Goal: Transaction & Acquisition: Purchase product/service

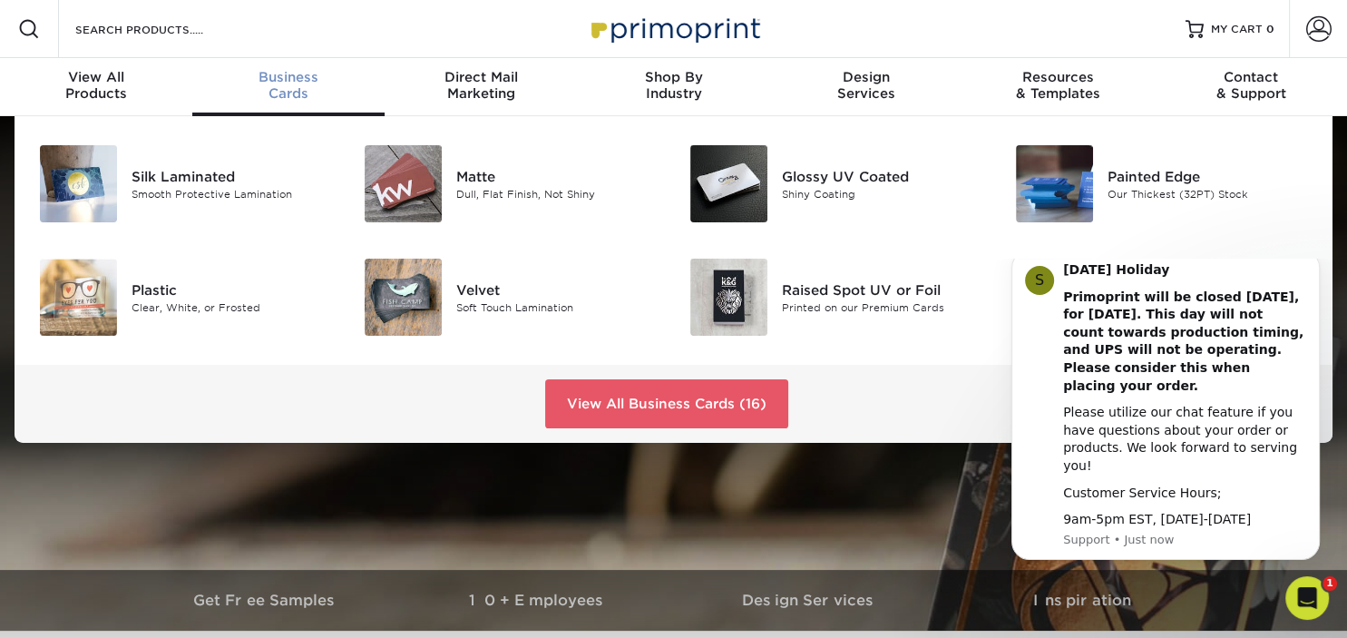
click at [288, 82] on span "Business" at bounding box center [288, 77] width 192 height 16
click at [644, 397] on link "View All Business Cards (16)" at bounding box center [666, 403] width 243 height 49
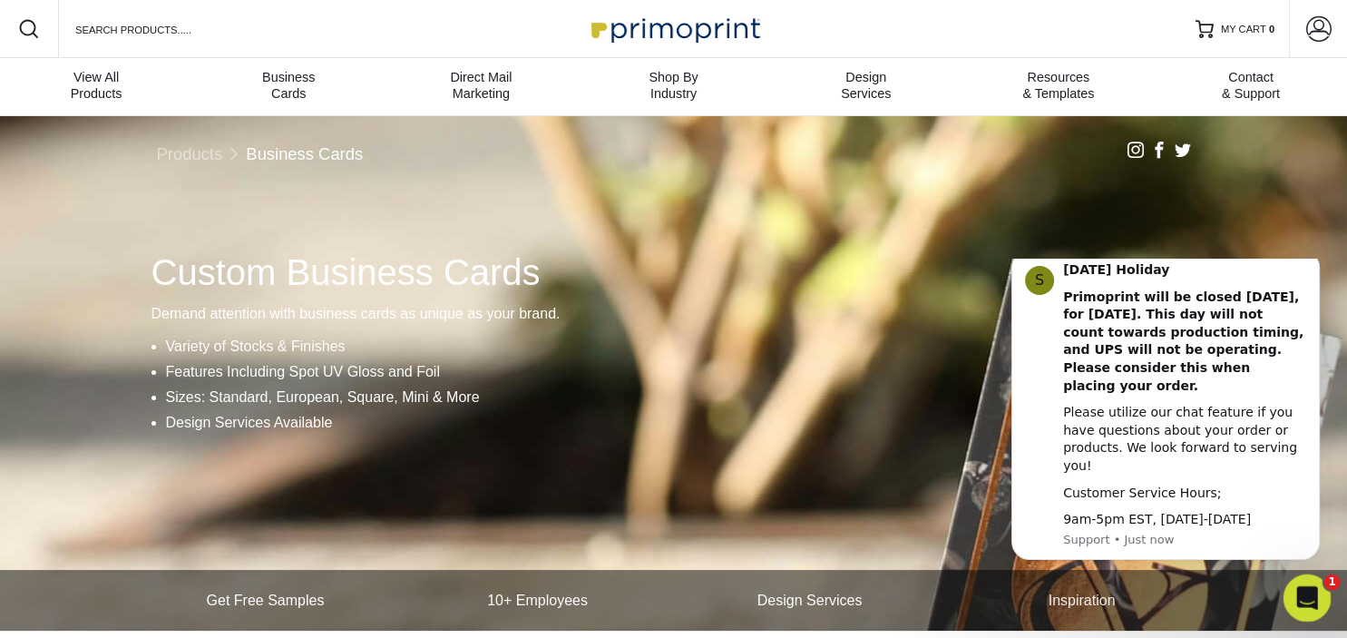
click at [1312, 589] on icon "Open Intercom Messenger" at bounding box center [1305, 596] width 30 height 30
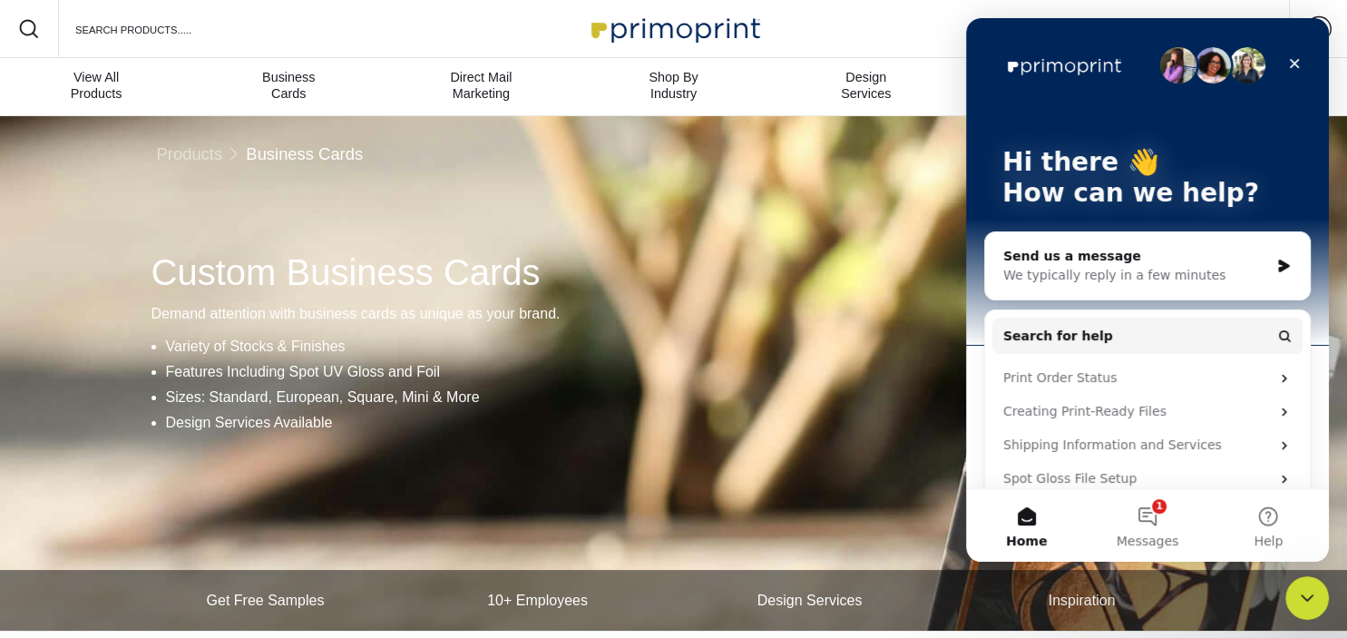
click at [1011, 249] on div "Send us a message" at bounding box center [1137, 256] width 266 height 19
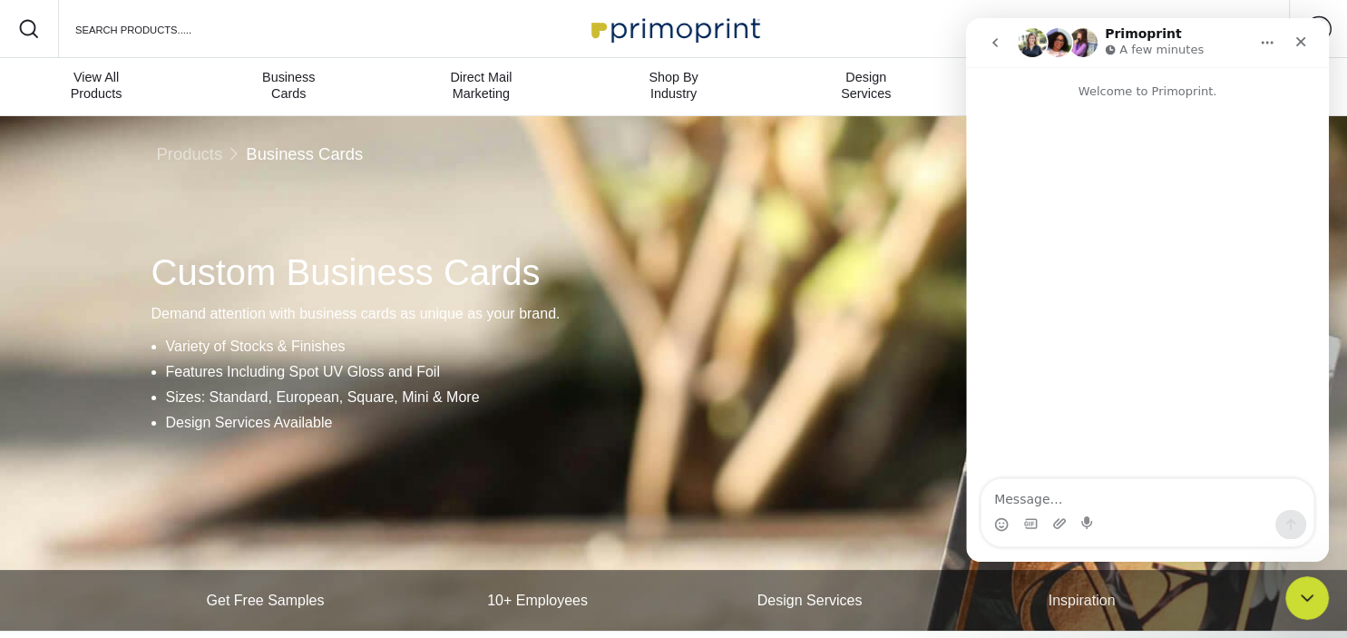
click at [1006, 503] on textarea "Message…" at bounding box center [1148, 494] width 332 height 31
type textarea "want to print some camera ready buysiness cards"
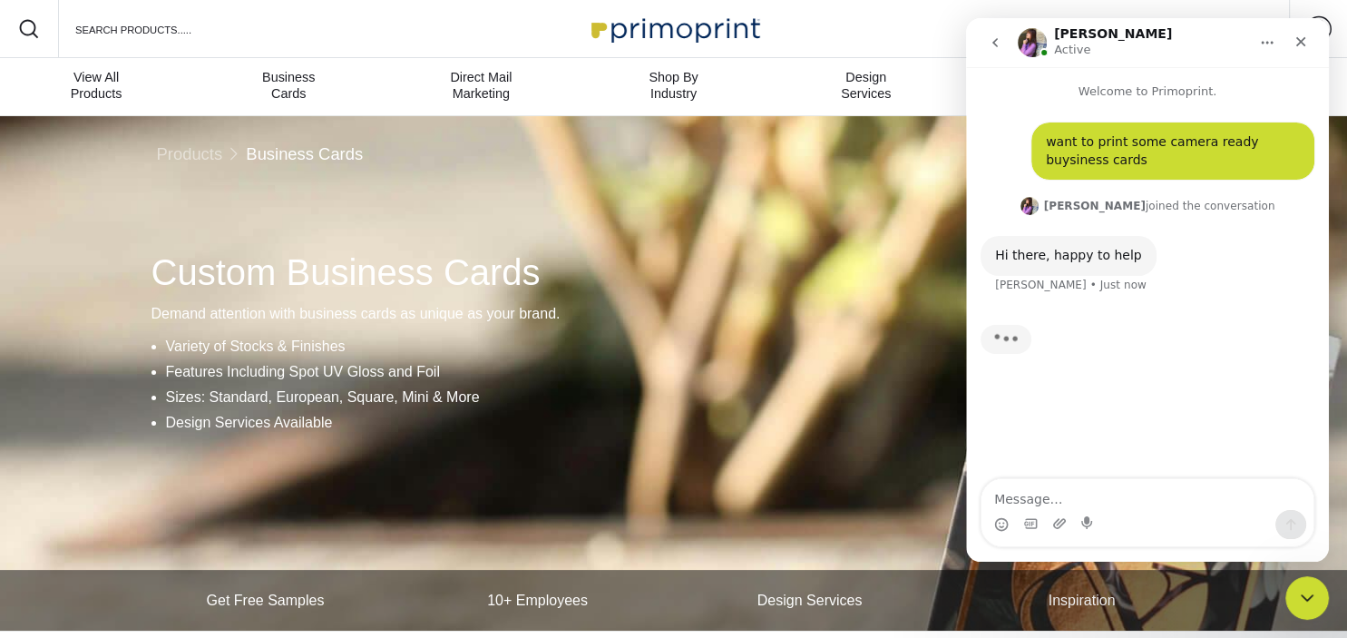
click at [1099, 209] on b "Erica" at bounding box center [1095, 206] width 102 height 13
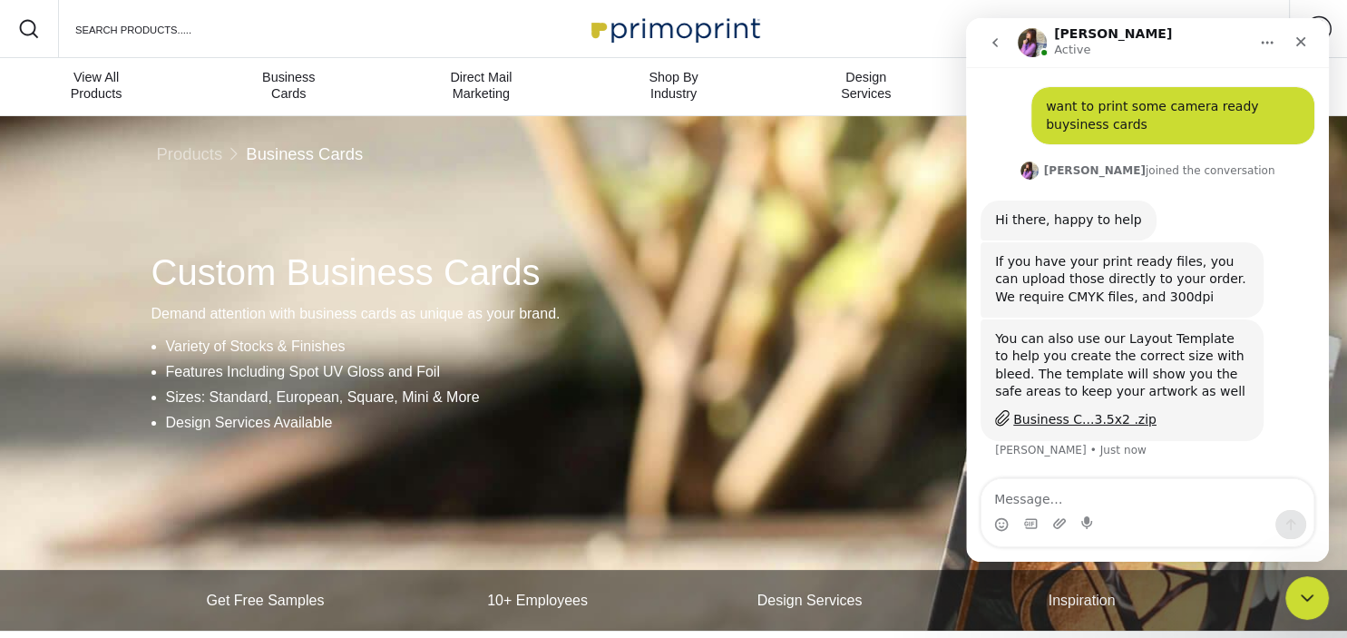
scroll to position [34, 0]
click at [1088, 417] on div "Business C...3.5x2 .zip" at bounding box center [1085, 420] width 143 height 19
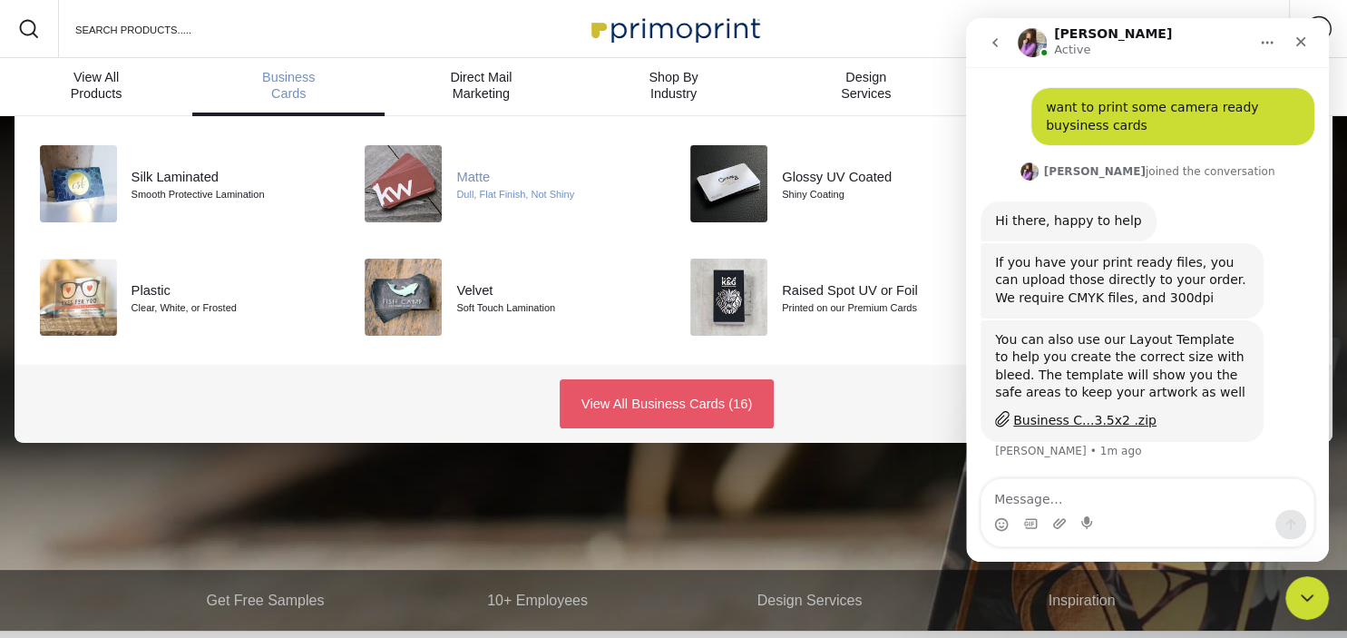
click at [454, 177] on div at bounding box center [402, 183] width 109 height 77
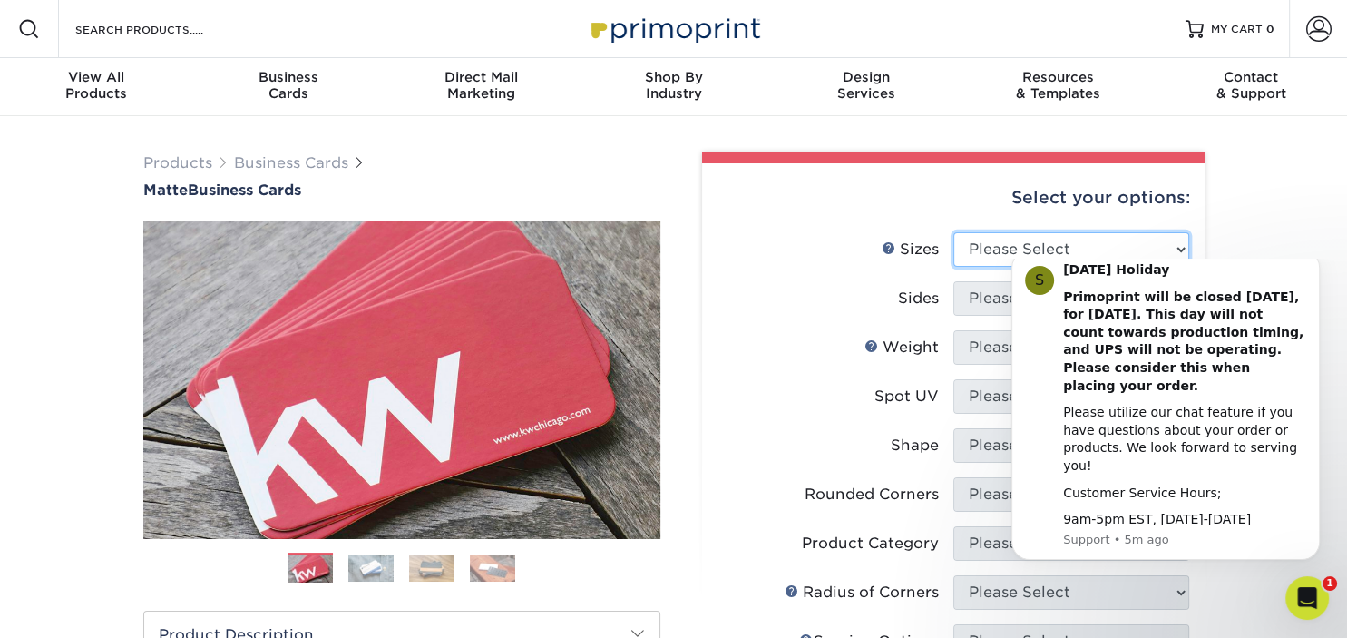
click at [954, 232] on select "Please Select 1.5" x 3.5" - Mini 1.75" x 3.5" - Mini 2" x 2" - Square 2" x 3" -…" at bounding box center [1072, 249] width 236 height 34
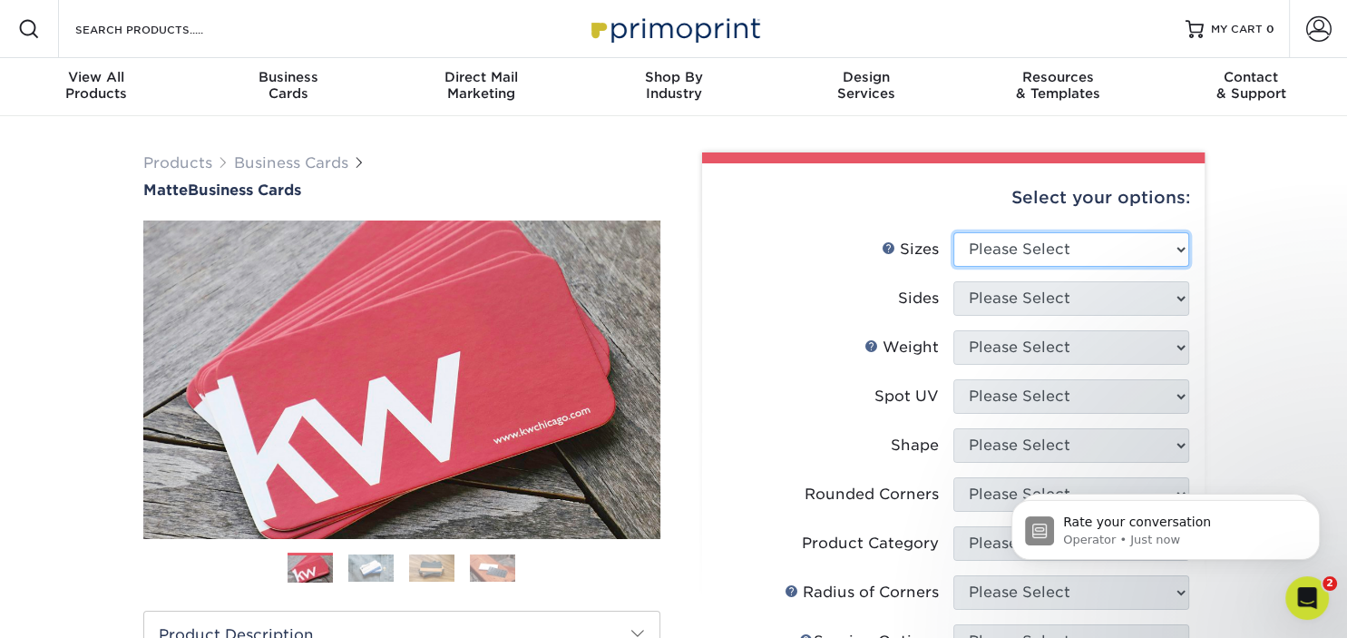
select select "2.00x3.50"
click option "2" x 3.5" - Standard" at bounding box center [0, 0] width 0 height 0
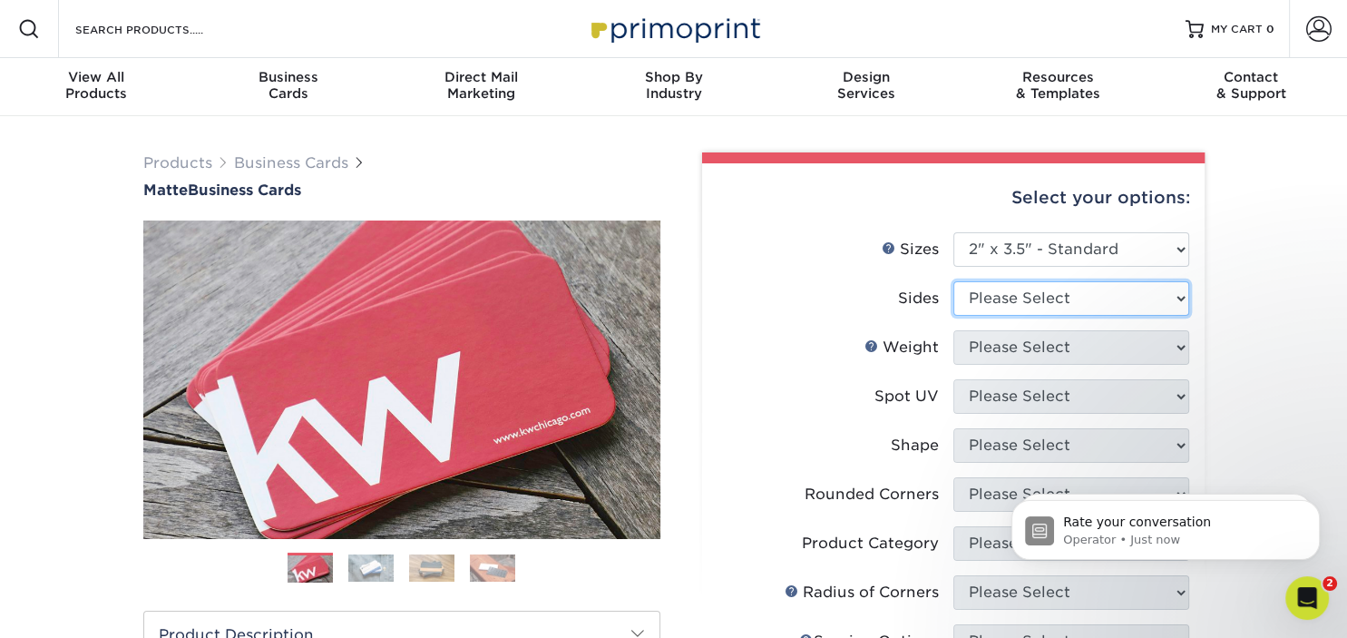
click at [954, 281] on select "Please Select Print Both Sides Print Front Only" at bounding box center [1072, 298] width 236 height 34
select select "32d3c223-f82c-492b-b915-ba065a00862f"
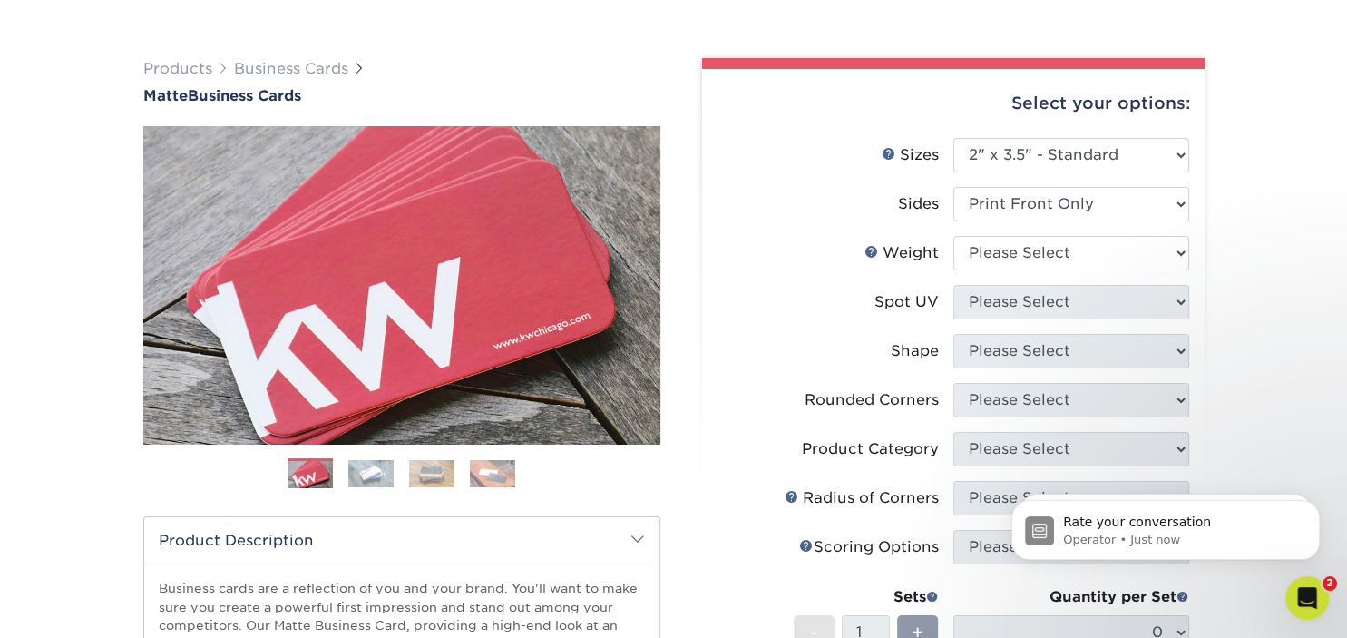
scroll to position [95, 0]
click at [954, 235] on select "Please Select 16PT 14PT" at bounding box center [1072, 252] width 236 height 34
select select "16PT"
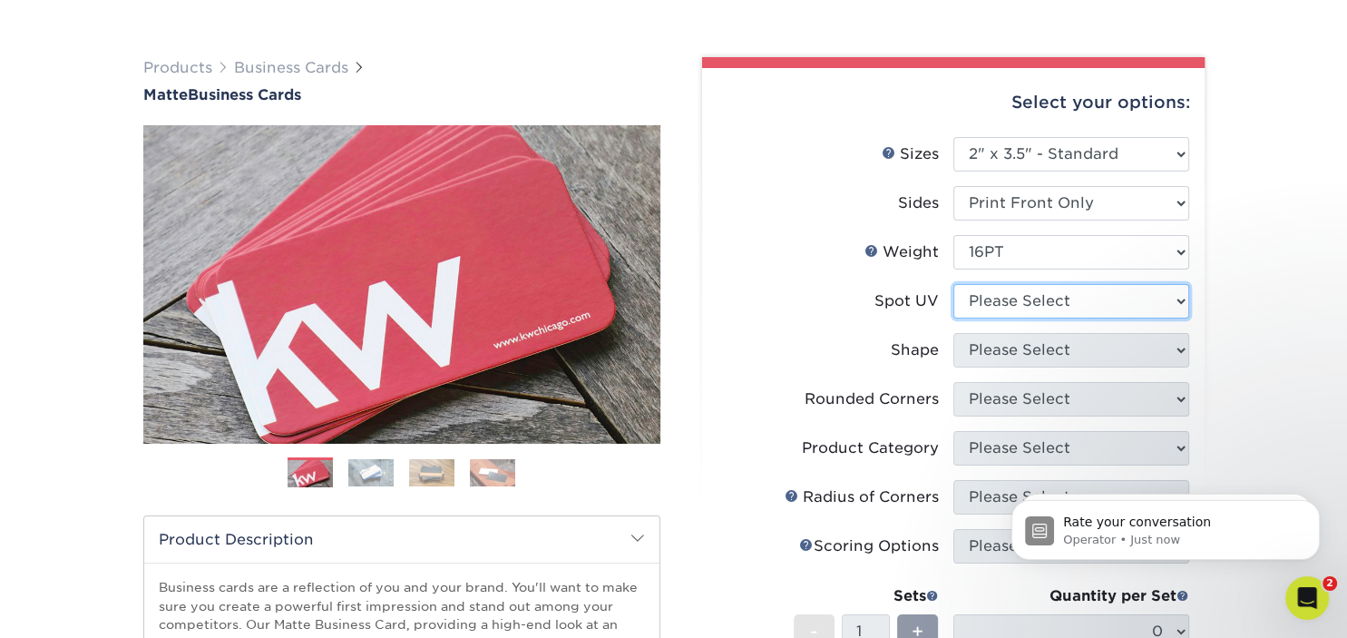
click at [954, 284] on select "Please Select No Spot UV Front Only" at bounding box center [1072, 301] width 236 height 34
select select "3"
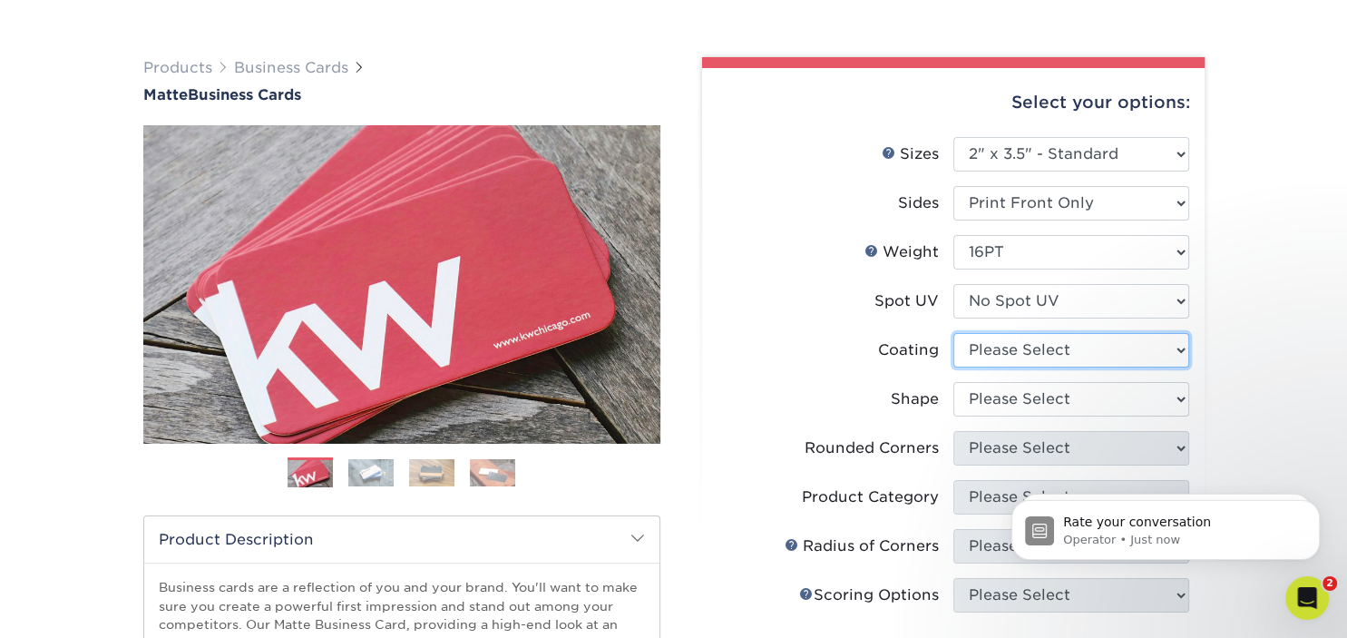
click at [954, 333] on select at bounding box center [1072, 350] width 236 height 34
select select "121bb7b5-3b4d-429f-bd8d-bbf80e953313"
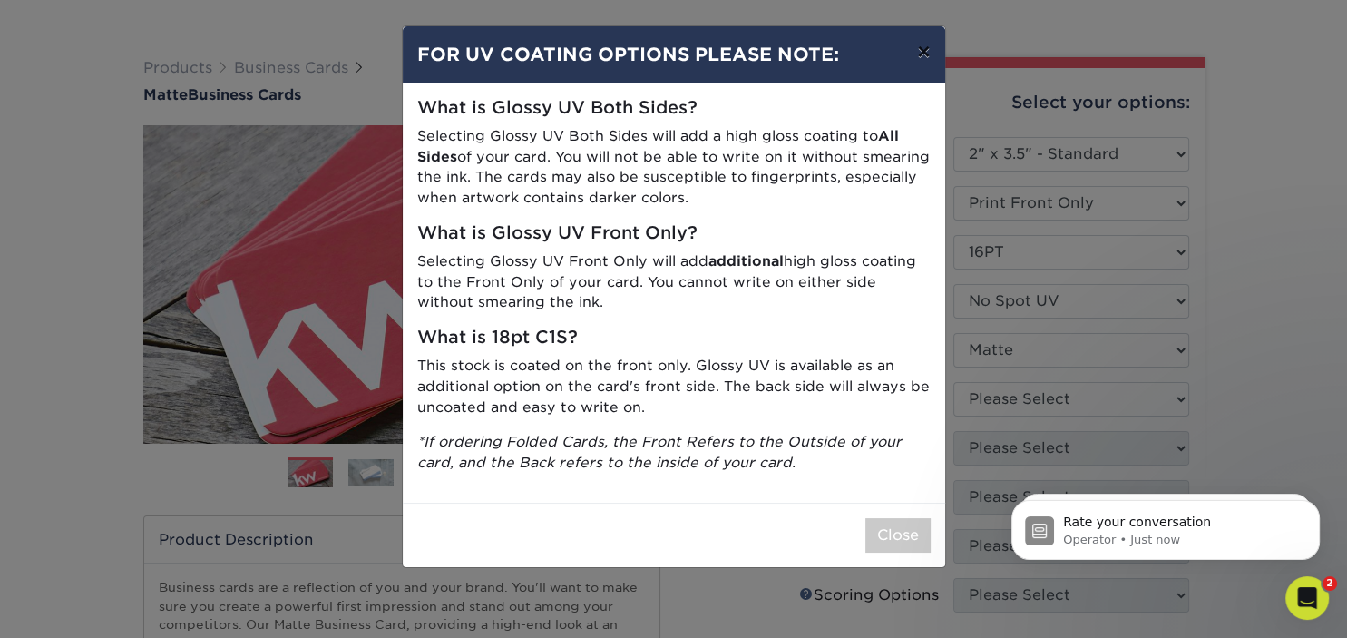
click at [918, 50] on button "×" at bounding box center [924, 51] width 42 height 51
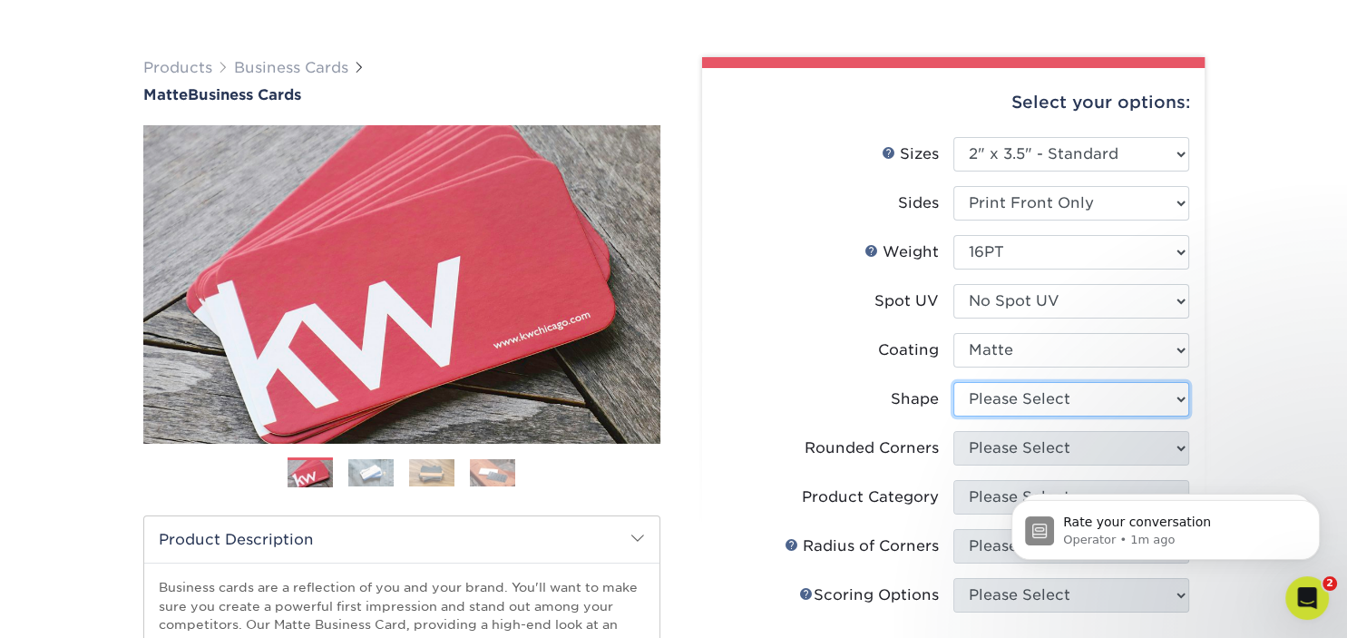
click at [954, 382] on select "Please Select Standard Oval" at bounding box center [1072, 399] width 236 height 34
select select "standard"
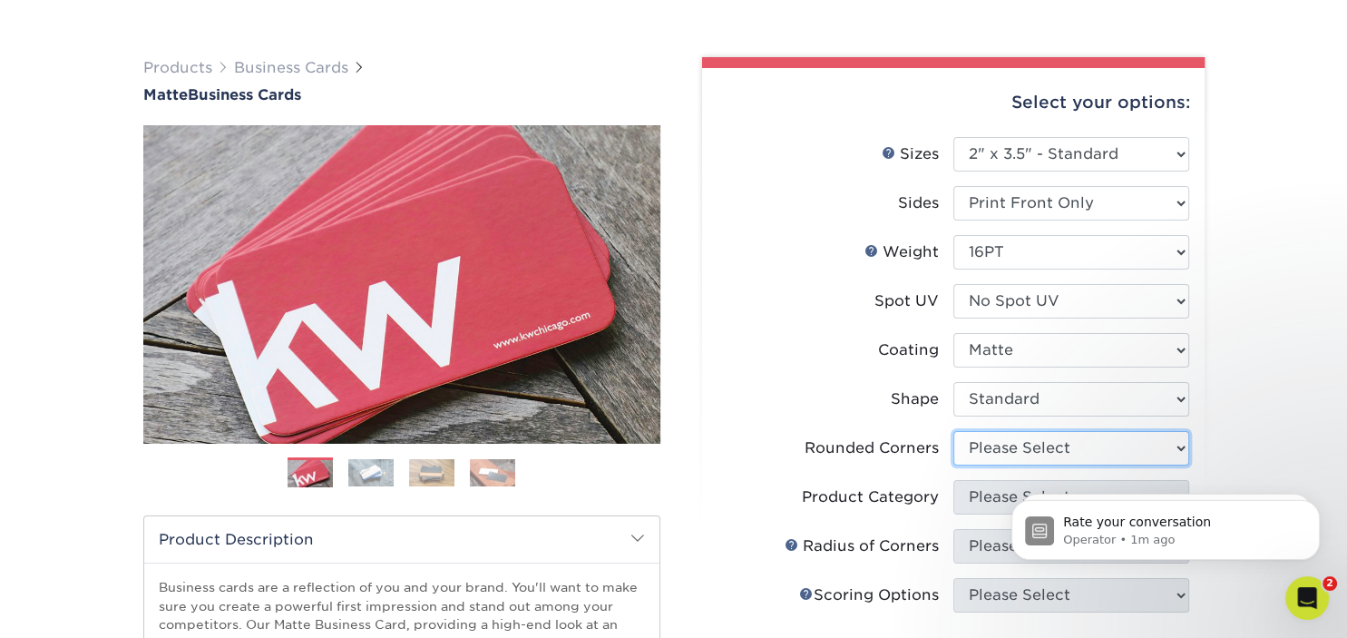
click at [954, 431] on select "Please Select Yes - Round 2 Corners Yes - Round 4 Corners No" at bounding box center [1072, 448] width 236 height 34
select select "0"
click option "No" at bounding box center [0, 0] width 0 height 0
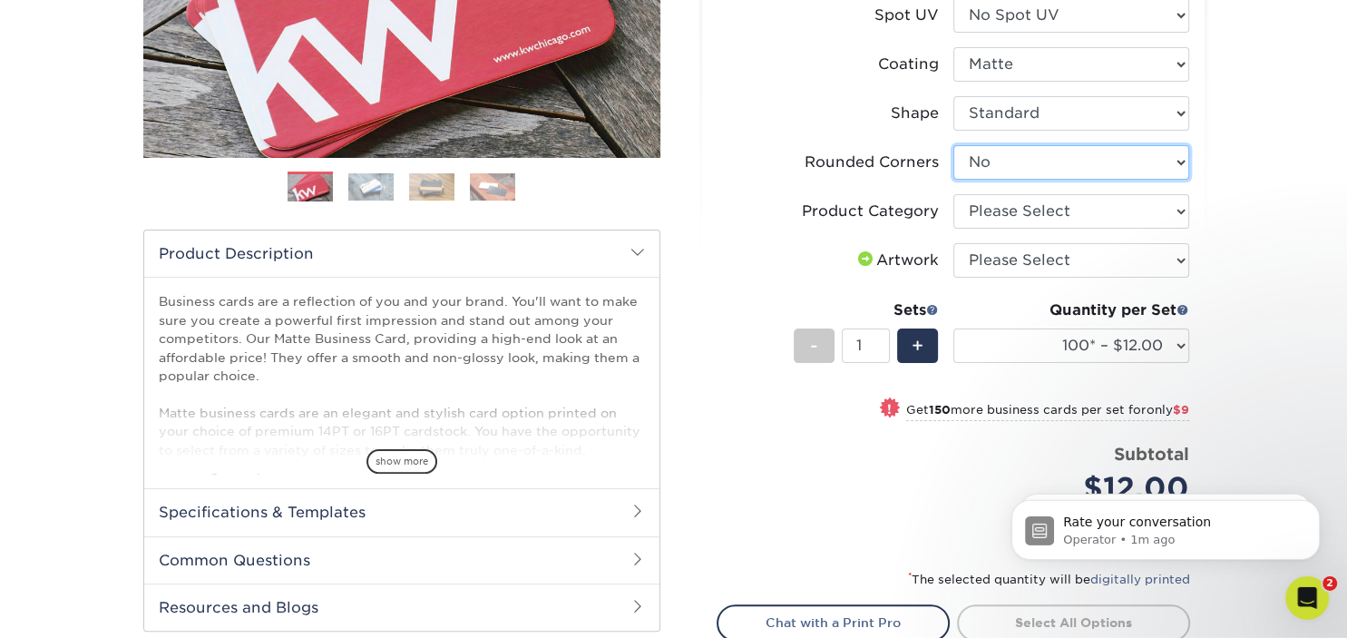
scroll to position [382, 0]
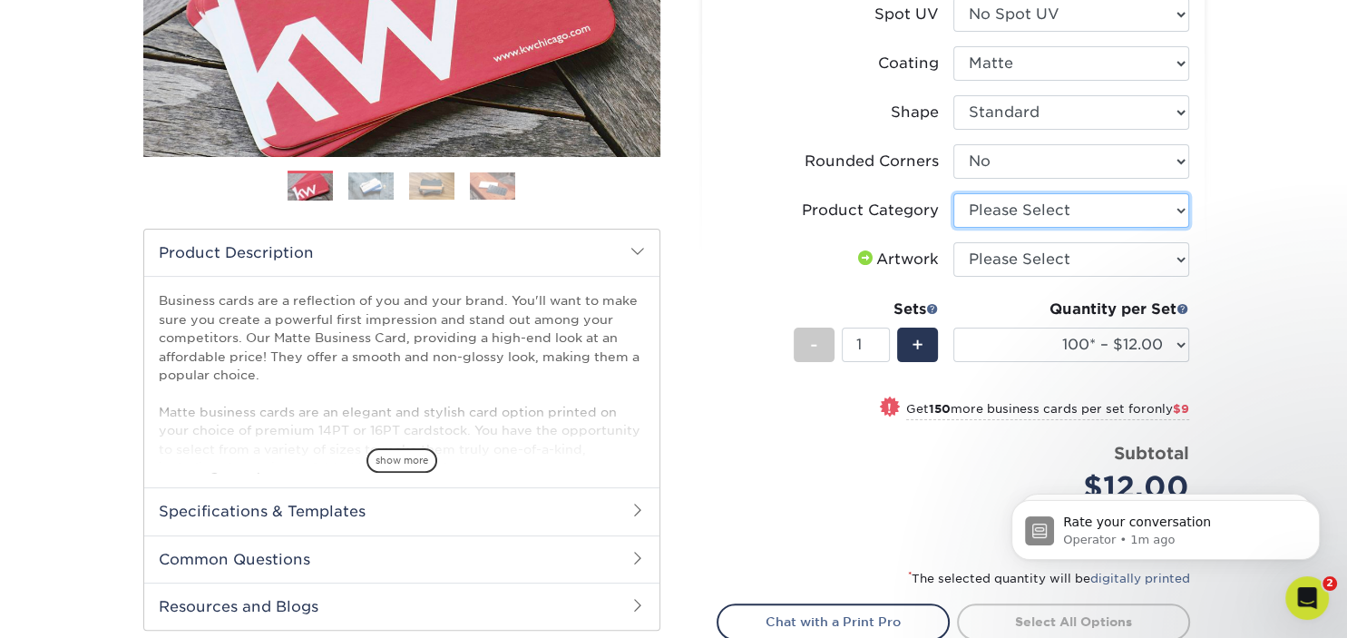
click at [954, 193] on select "Please Select Business Cards" at bounding box center [1072, 210] width 236 height 34
select select "3b5148f1-0588-4f88-a218-97bcfdce65c1"
click option "Business Cards" at bounding box center [0, 0] width 0 height 0
click at [954, 242] on select "Please Select I will upload files I need a design - $100" at bounding box center [1072, 259] width 236 height 34
select select "upload"
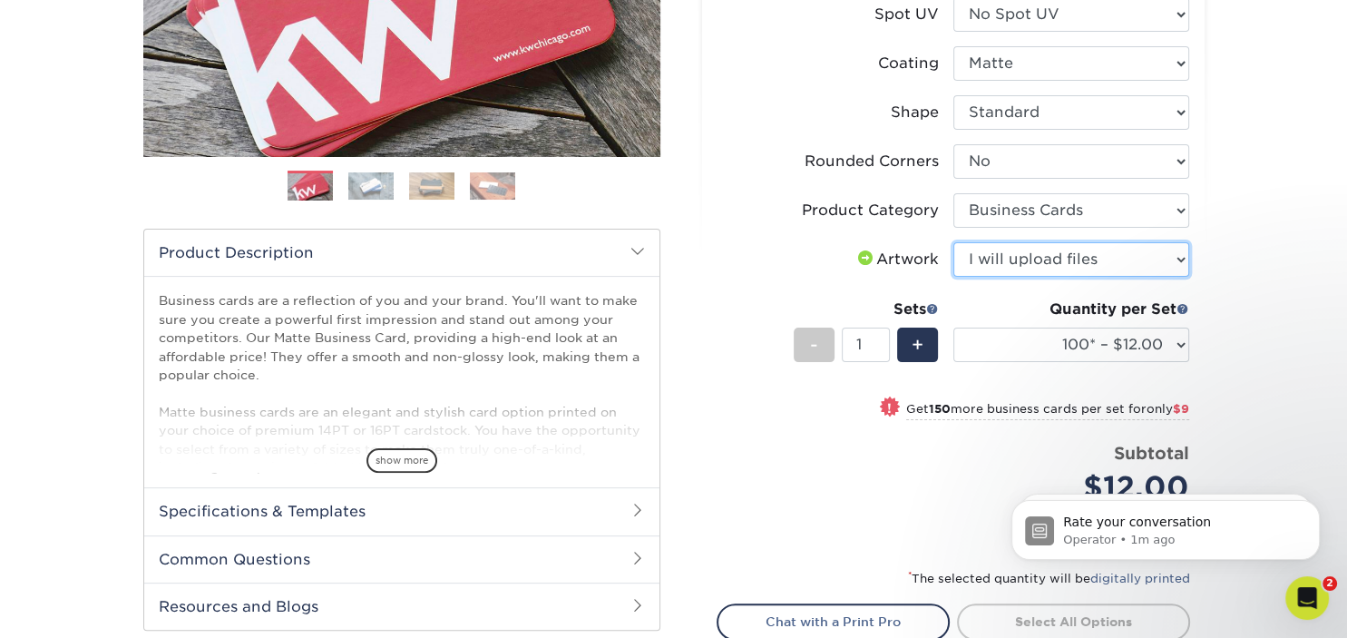
click option "I will upload files" at bounding box center [0, 0] width 0 height 0
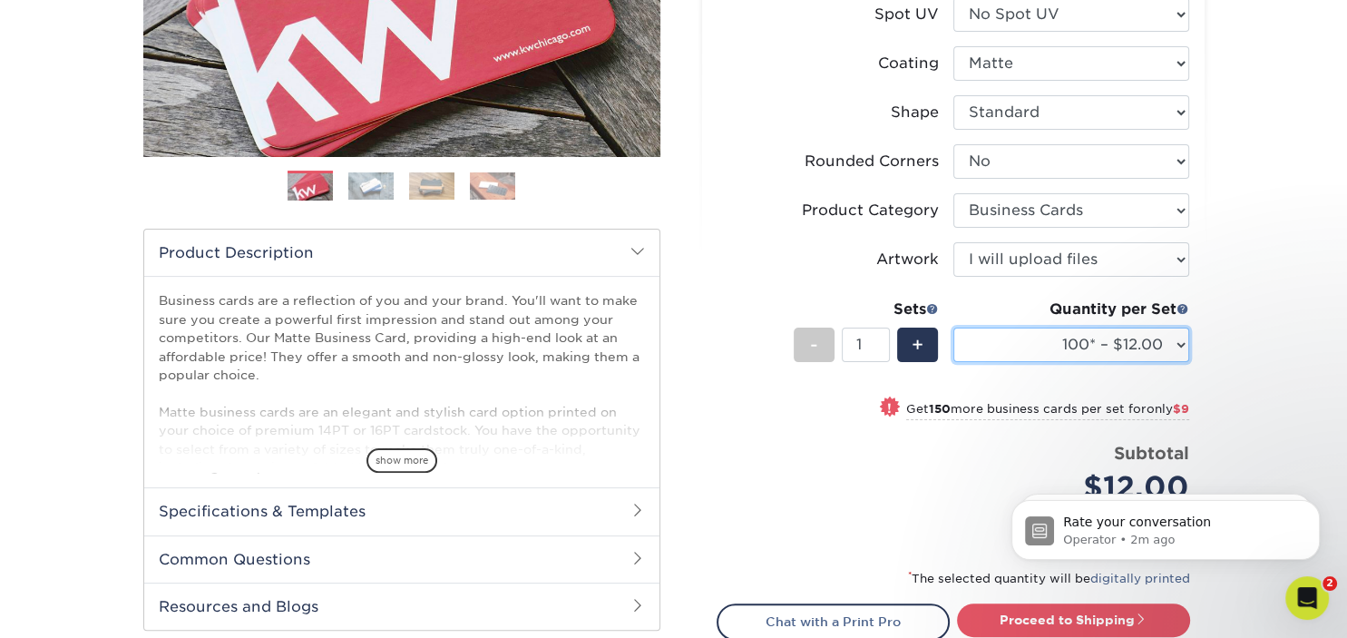
click at [954, 328] on select "100* – $12.00 250* – $21.00 500 – $42.00 1000 – $53.00 2500 – $95.00 5000 – $18…" at bounding box center [1072, 345] width 236 height 34
select select "250* – $21.00"
click option "250* – $21.00" at bounding box center [0, 0] width 0 height 0
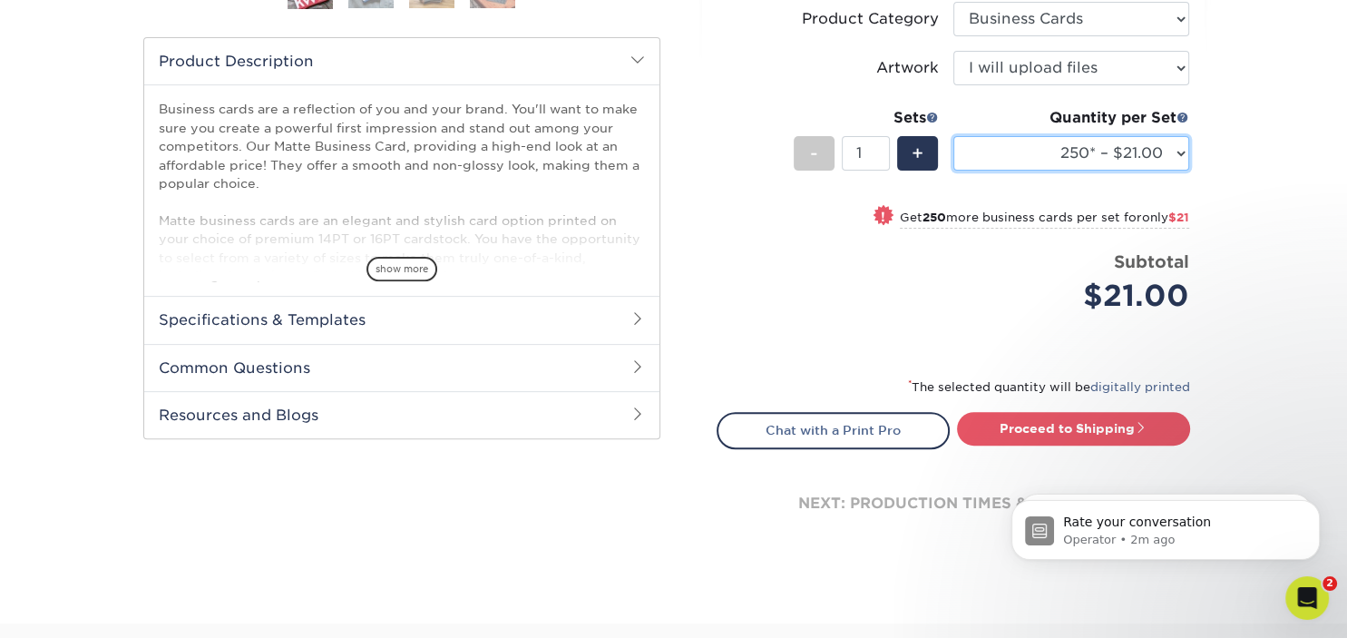
scroll to position [573, 0]
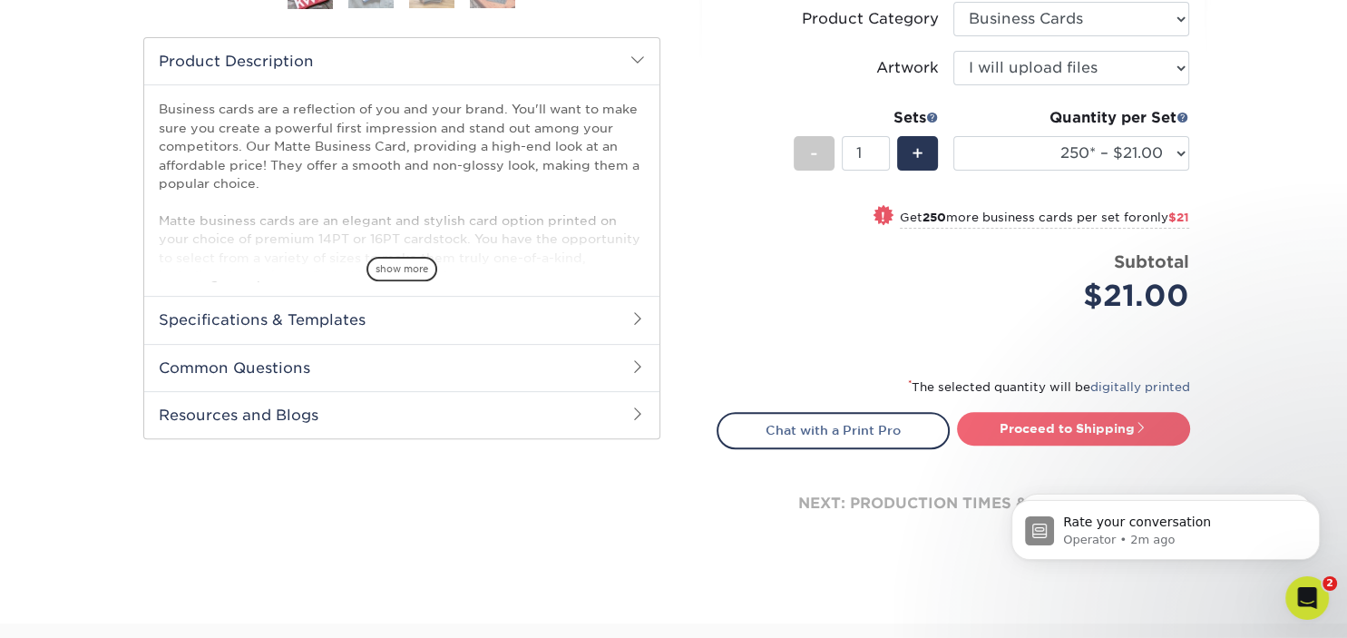
click at [1043, 420] on link "Proceed to Shipping" at bounding box center [1073, 428] width 233 height 33
type input "Set 1"
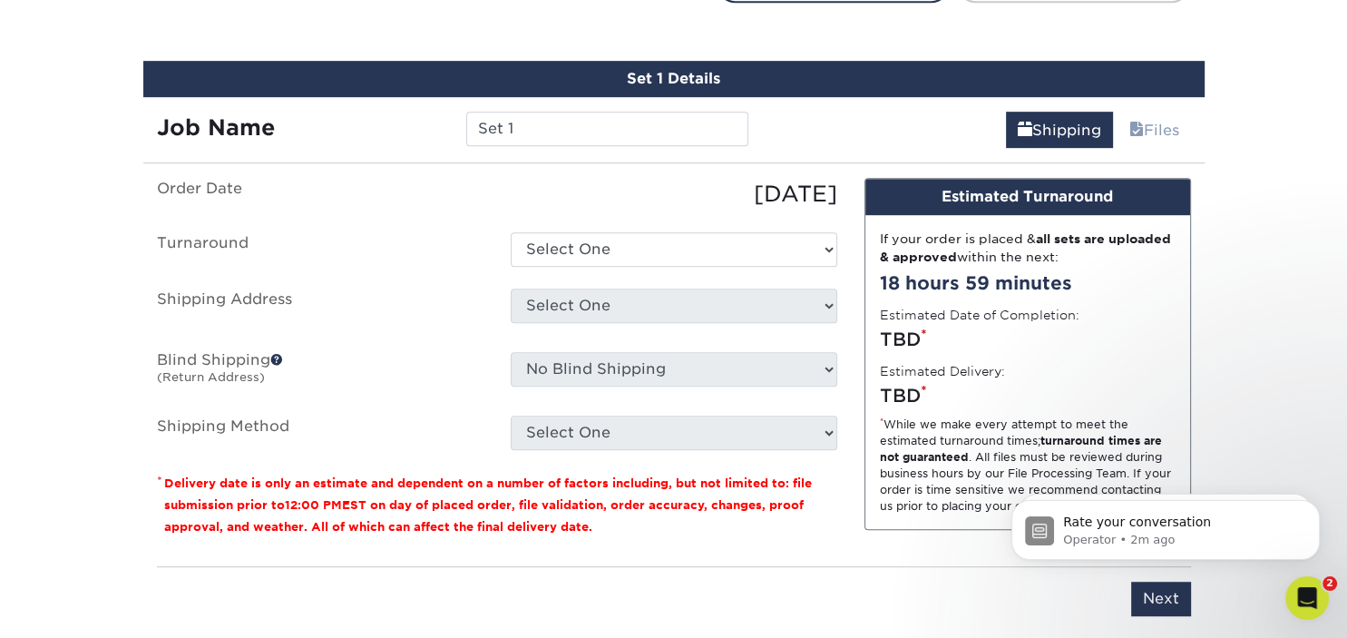
scroll to position [1033, 0]
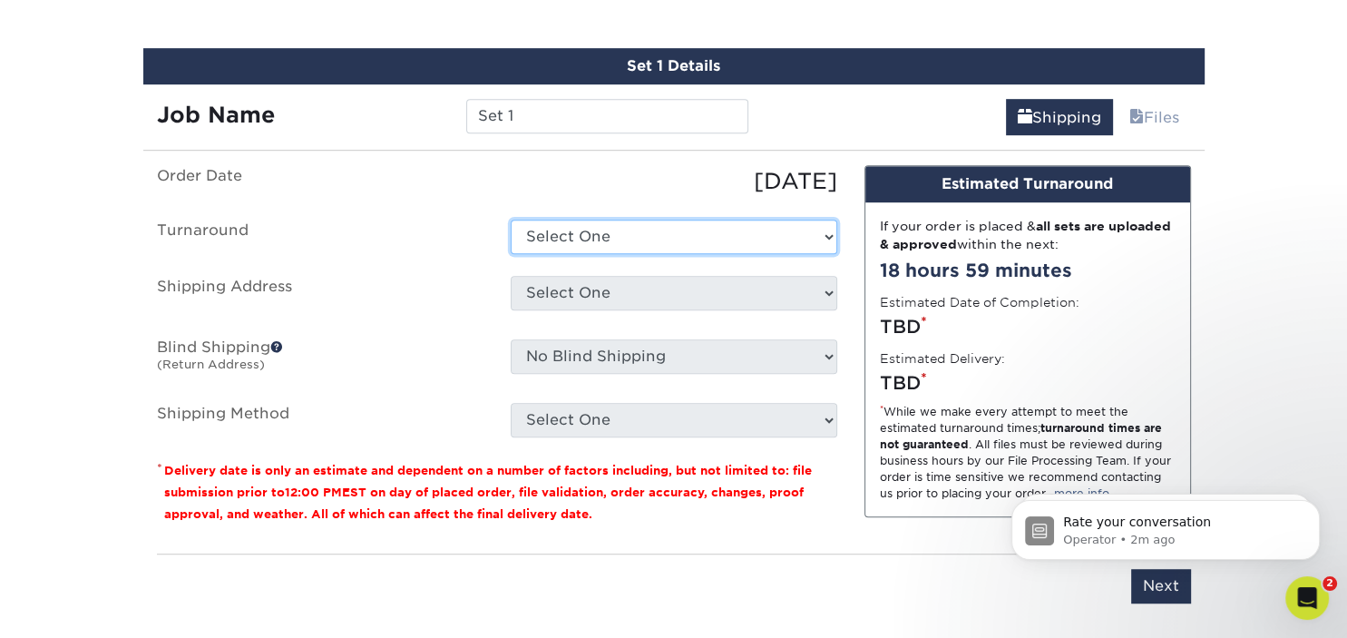
click at [511, 220] on select "Select One 2-4 Business Days 2 Day Next Business Day" at bounding box center [674, 237] width 327 height 34
select select "c1dfd2c0-3c7d-45cc-a6c1-6e0aa94096b4"
click option "2-4 Business Days" at bounding box center [0, 0] width 0 height 0
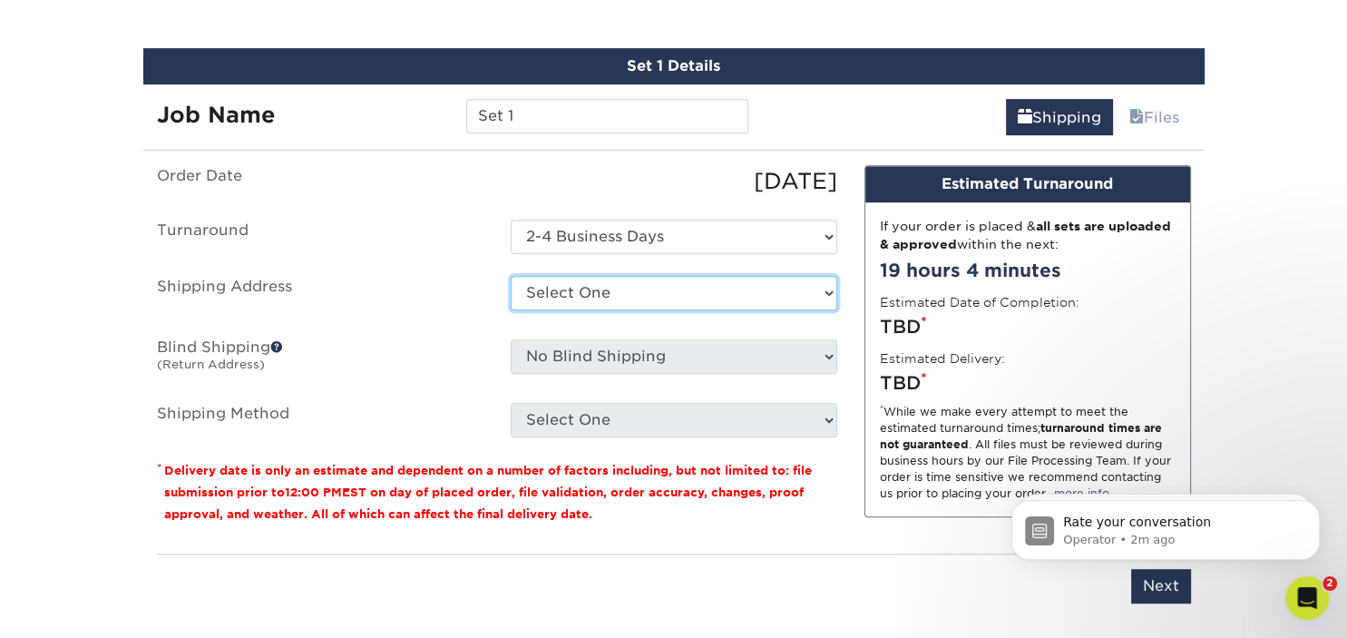
click at [511, 276] on select "Select One + Add New Address - Login" at bounding box center [674, 293] width 327 height 34
select select "newaddress"
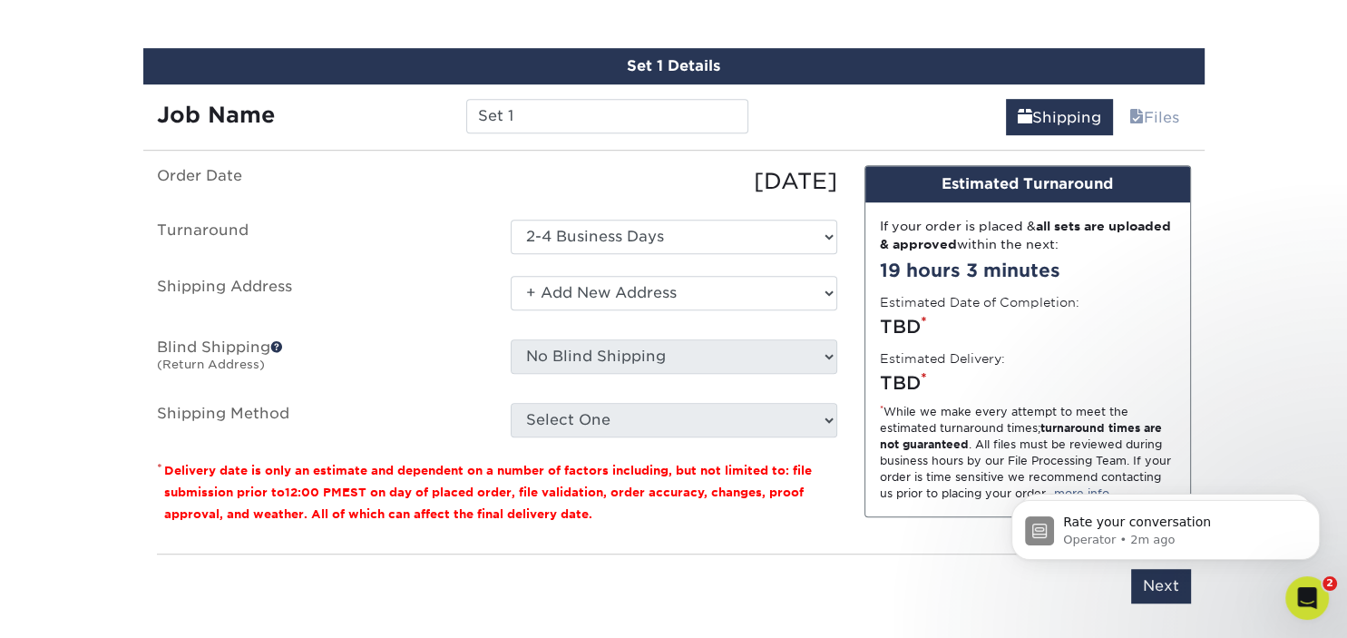
click option "+ Add New Address" at bounding box center [0, 0] width 0 height 0
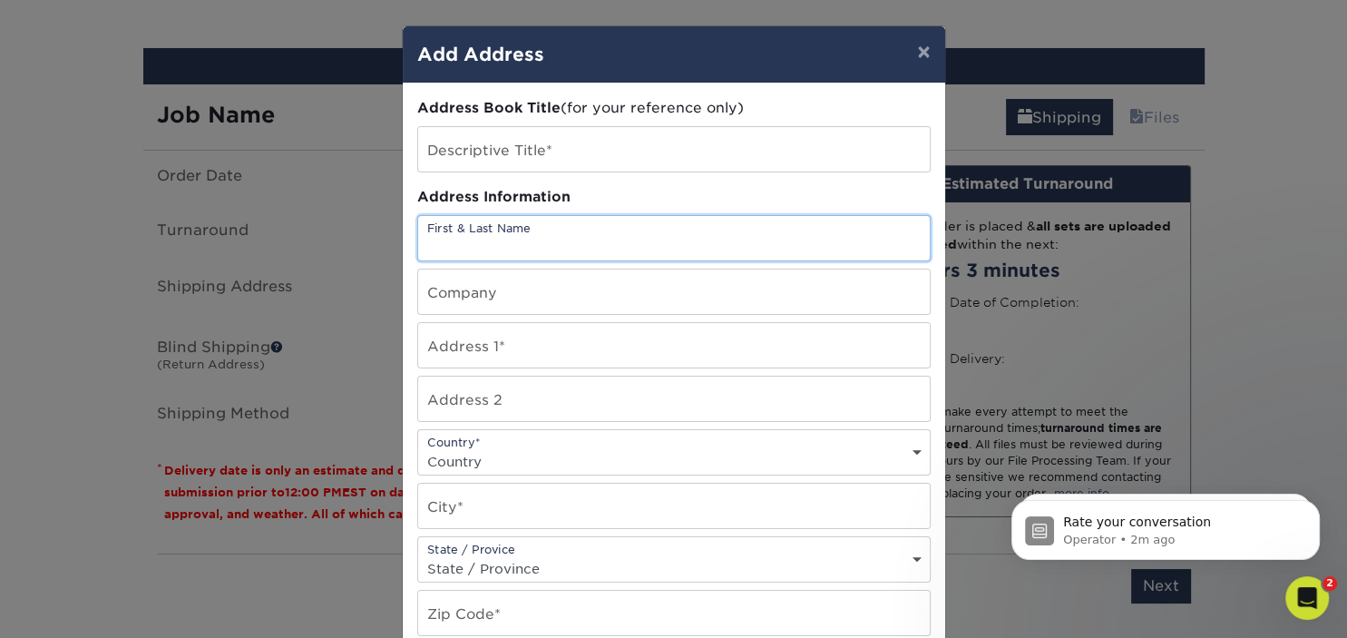
click at [430, 230] on input "text" at bounding box center [674, 238] width 512 height 44
drag, startPoint x: 446, startPoint y: 240, endPoint x: 456, endPoint y: 241, distance: 10.1
click at [456, 241] on input "[PERSON_NAME]" at bounding box center [674, 238] width 512 height 44
drag, startPoint x: 505, startPoint y: 248, endPoint x: 458, endPoint y: 242, distance: 46.6
click at [456, 246] on input "[PERSON_NAME]" at bounding box center [674, 238] width 512 height 44
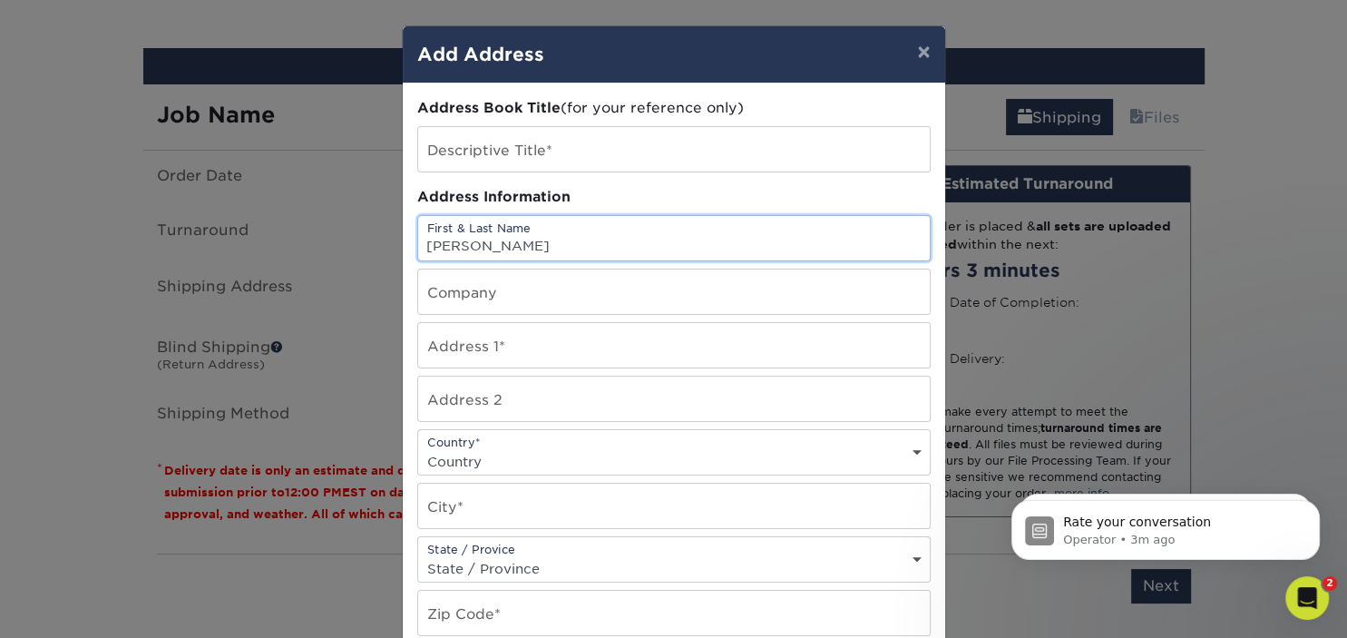
type input "[PERSON_NAME]"
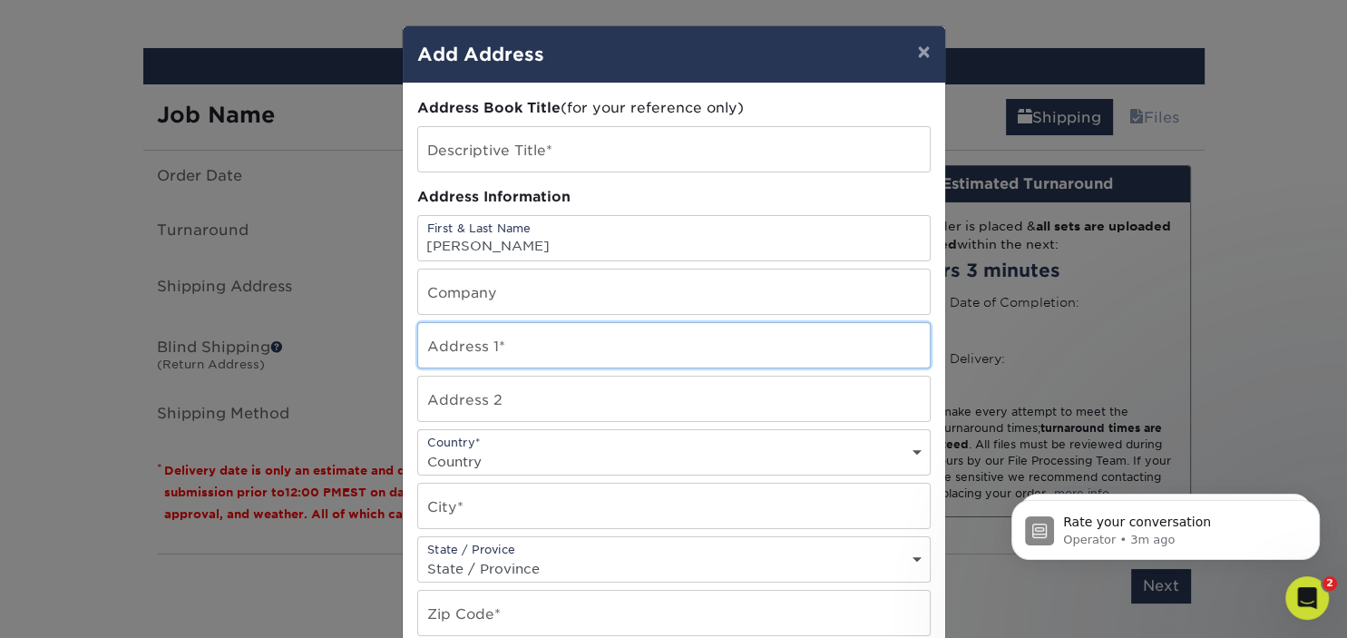
click at [591, 358] on input "text" at bounding box center [674, 345] width 512 height 44
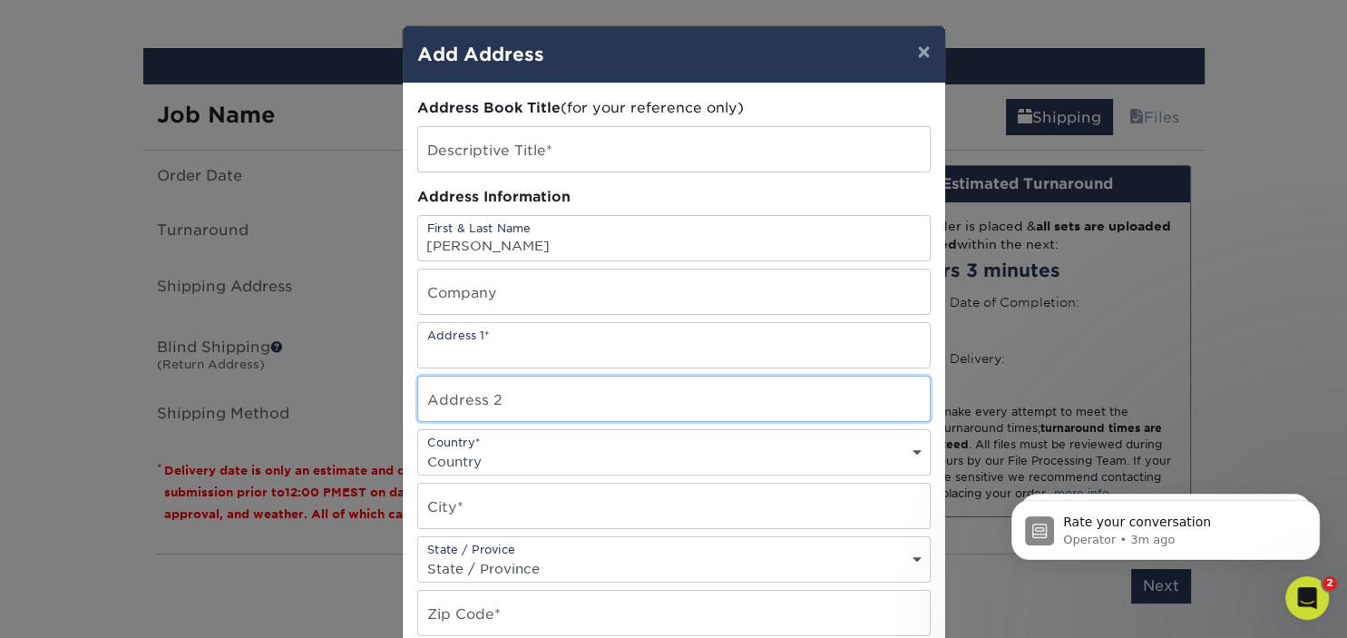
click at [686, 415] on input "text" at bounding box center [674, 399] width 512 height 44
drag, startPoint x: 550, startPoint y: 407, endPoint x: 438, endPoint y: 405, distance: 111.6
click at [436, 408] on input "text" at bounding box center [674, 399] width 512 height 44
click at [428, 405] on input "text" at bounding box center [674, 399] width 512 height 44
drag, startPoint x: 427, startPoint y: 405, endPoint x: 572, endPoint y: 411, distance: 144.4
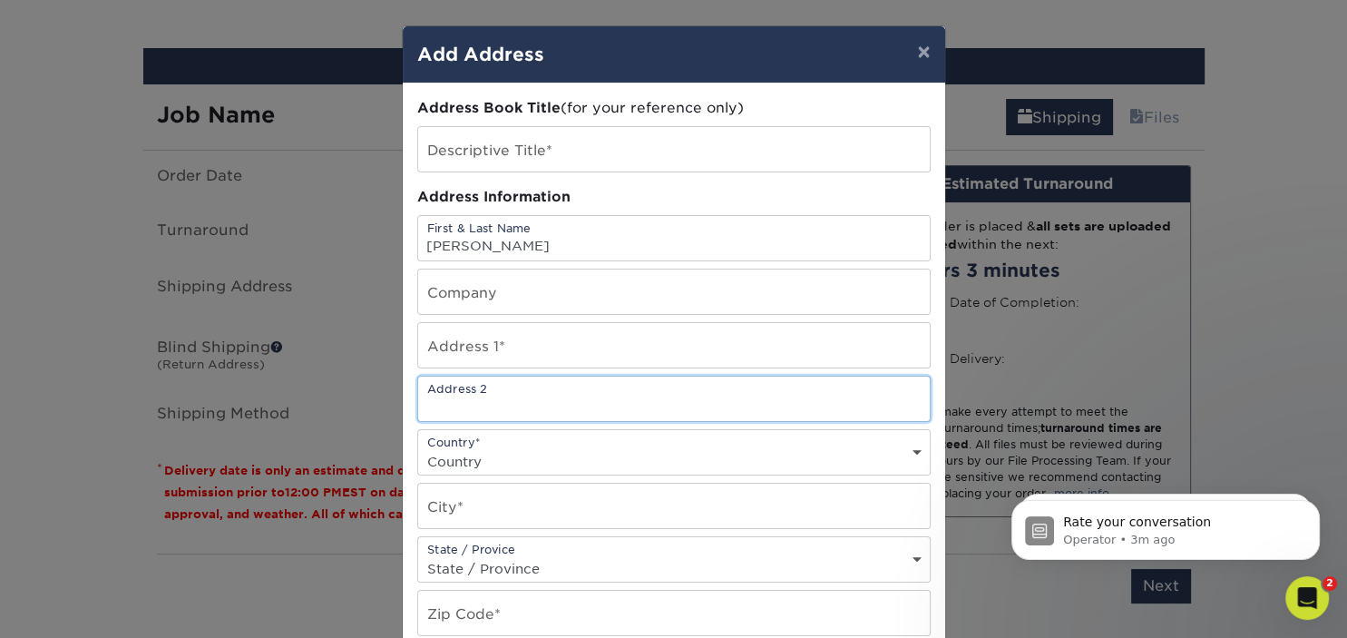
click at [568, 412] on input "text" at bounding box center [674, 399] width 512 height 44
click at [557, 407] on input "text" at bounding box center [674, 399] width 512 height 44
drag, startPoint x: 549, startPoint y: 404, endPoint x: 430, endPoint y: 406, distance: 118.9
click at [430, 408] on input "text" at bounding box center [674, 399] width 512 height 44
click at [540, 405] on input "text" at bounding box center [674, 399] width 512 height 44
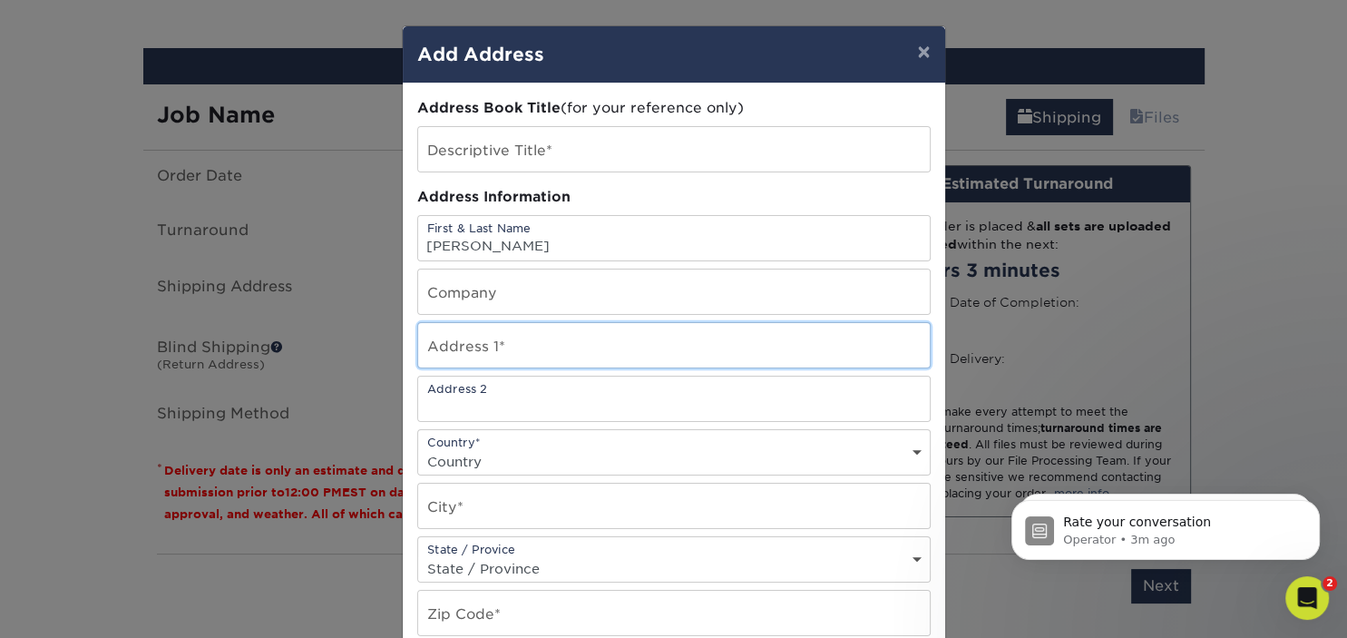
click at [434, 358] on input "text" at bounding box center [674, 345] width 512 height 44
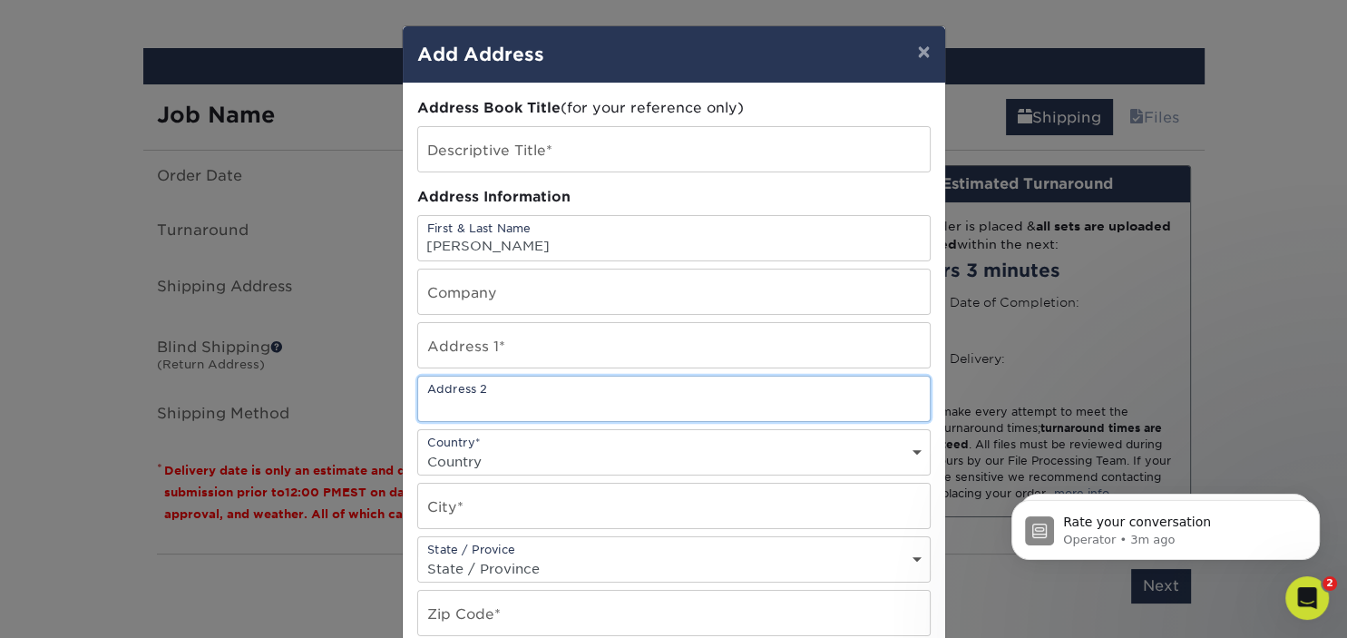
drag, startPoint x: 425, startPoint y: 407, endPoint x: 517, endPoint y: 416, distance: 93.0
click at [517, 416] on input "text" at bounding box center [674, 399] width 512 height 44
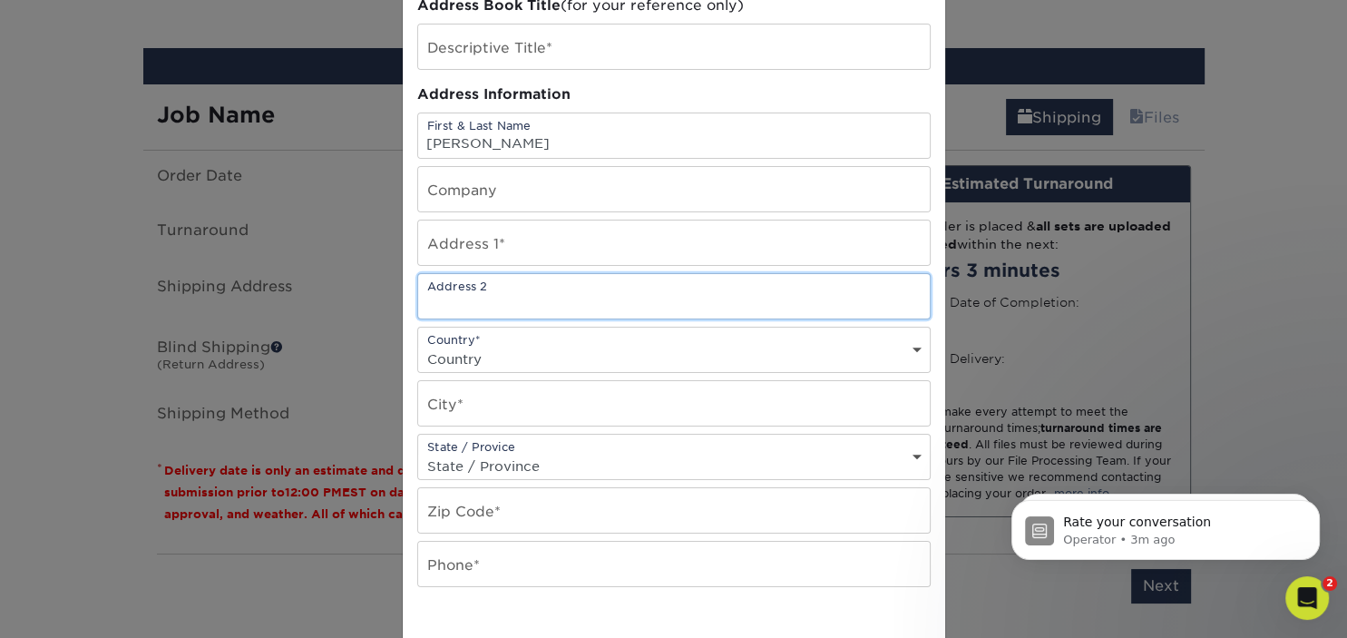
scroll to position [103, 0]
drag, startPoint x: 426, startPoint y: 296, endPoint x: 528, endPoint y: 301, distance: 102.7
click at [528, 301] on input "text" at bounding box center [674, 295] width 512 height 44
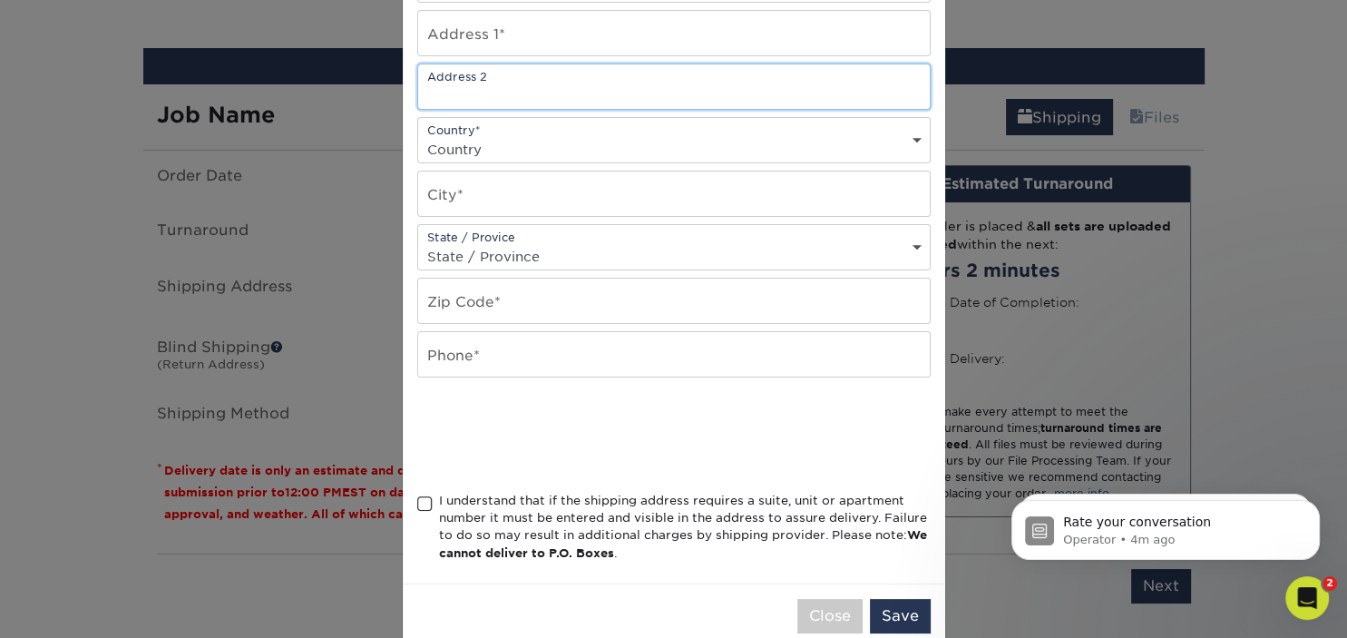
scroll to position [312, 0]
click at [418, 243] on select "State / Province [US_STATE] [US_STATE] [US_STATE] [US_STATE] [US_STATE] [US_STA…" at bounding box center [674, 256] width 512 height 26
select select "AZ"
click option "[US_STATE]" at bounding box center [0, 0] width 0 height 0
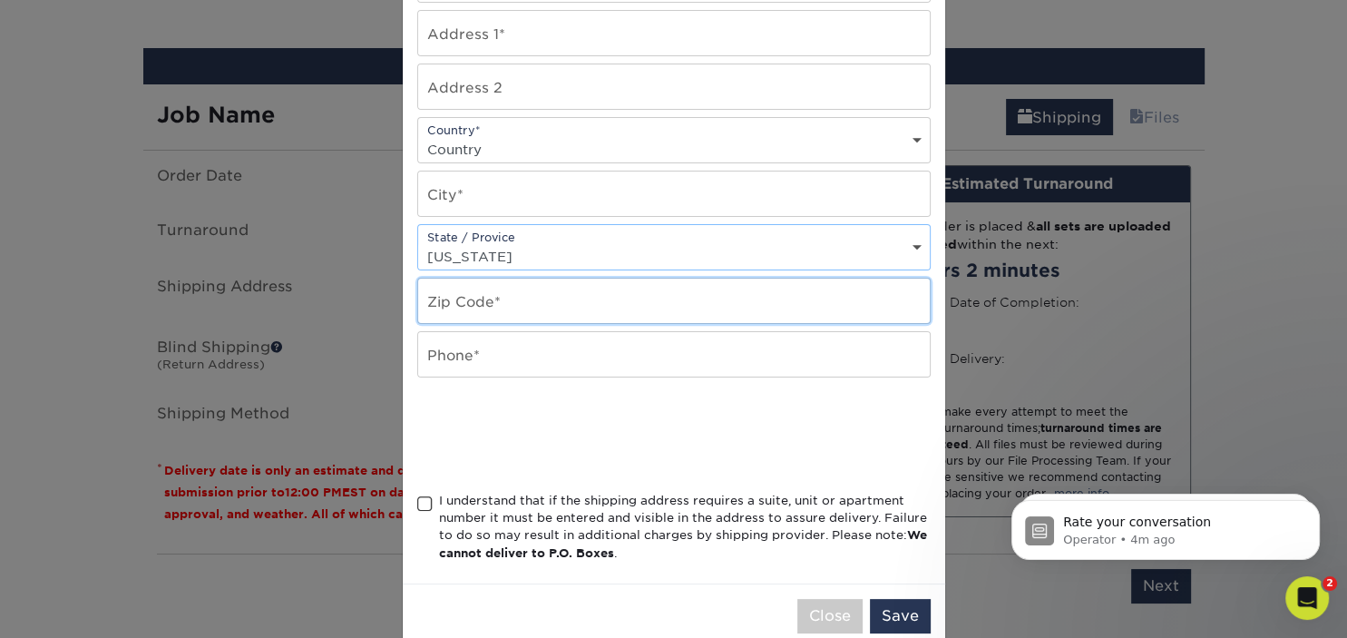
click at [483, 297] on input "text" at bounding box center [674, 301] width 512 height 44
type input "6"
click at [537, 318] on input "85083" at bounding box center [674, 301] width 512 height 44
type input "85083"
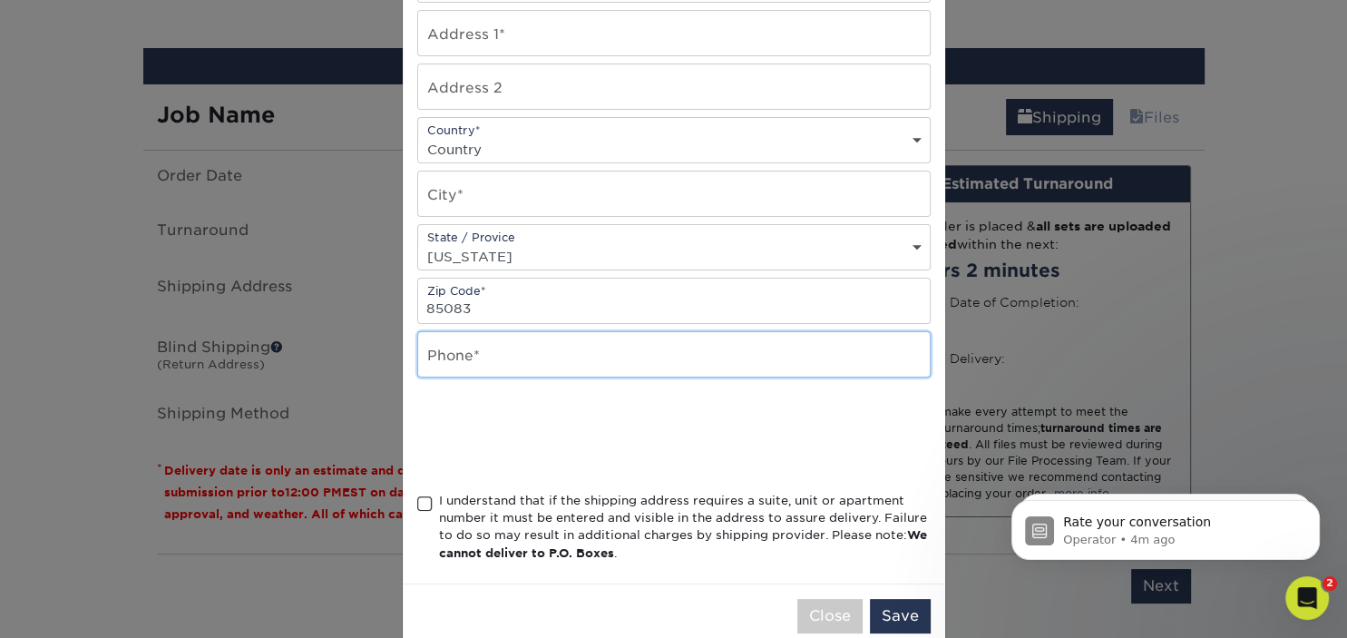
click at [466, 358] on input "text" at bounding box center [674, 354] width 512 height 44
click at [453, 361] on input "708609-9900" at bounding box center [674, 354] width 512 height 44
type input "[PHONE_NUMBER]"
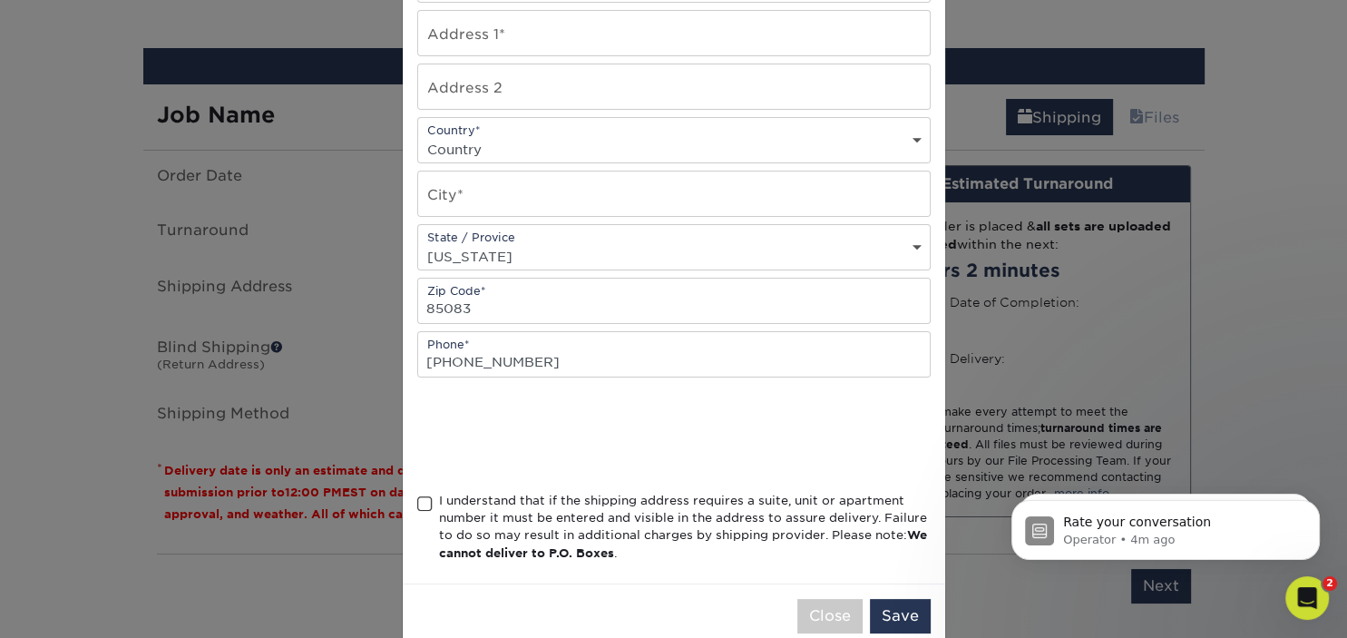
click at [426, 498] on span at bounding box center [424, 503] width 15 height 17
click at [0, 0] on input "I understand that if the shipping address requires a suite, unit or apartment n…" at bounding box center [0, 0] width 0 height 0
click at [896, 609] on button "Save" at bounding box center [900, 616] width 61 height 34
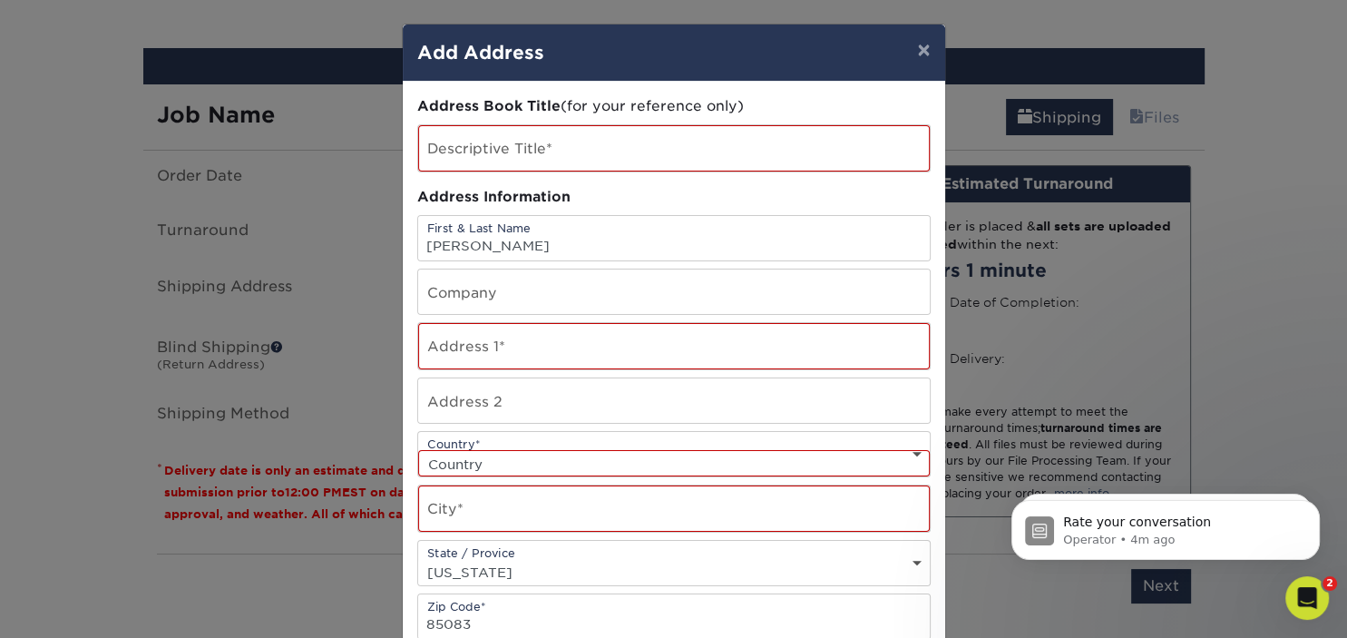
scroll to position [1, 0]
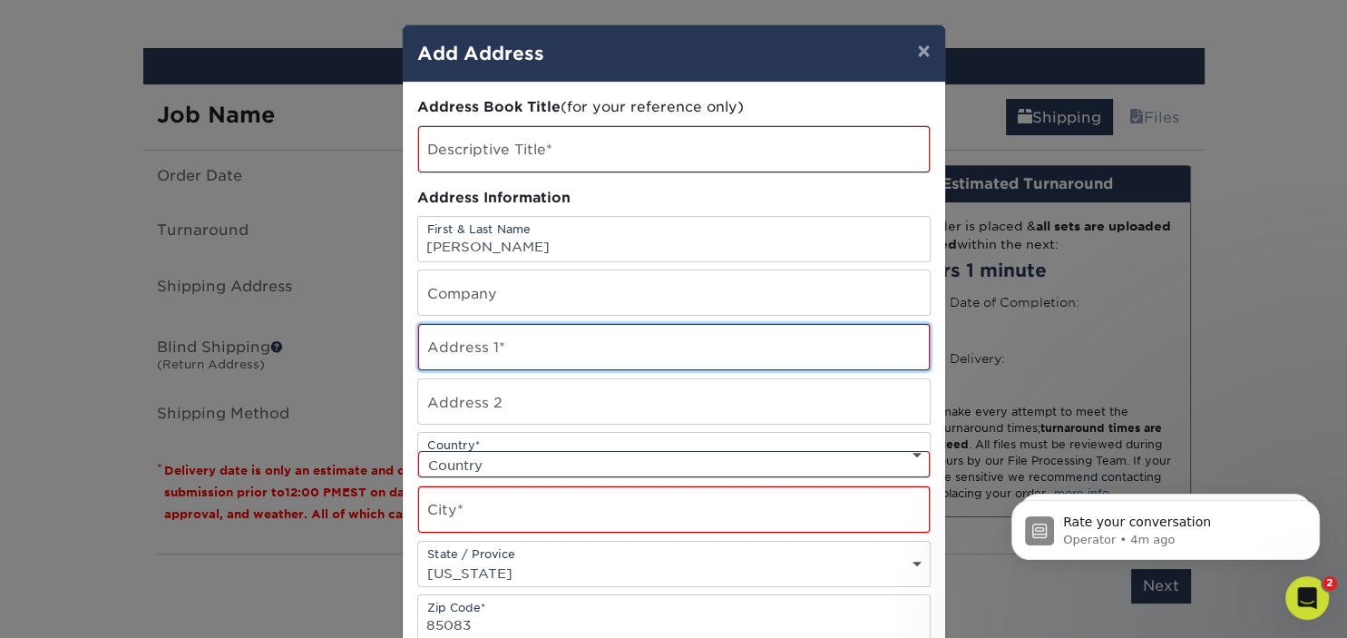
click at [427, 344] on input "text" at bounding box center [674, 347] width 512 height 46
type input "[STREET_ADDRESS]"
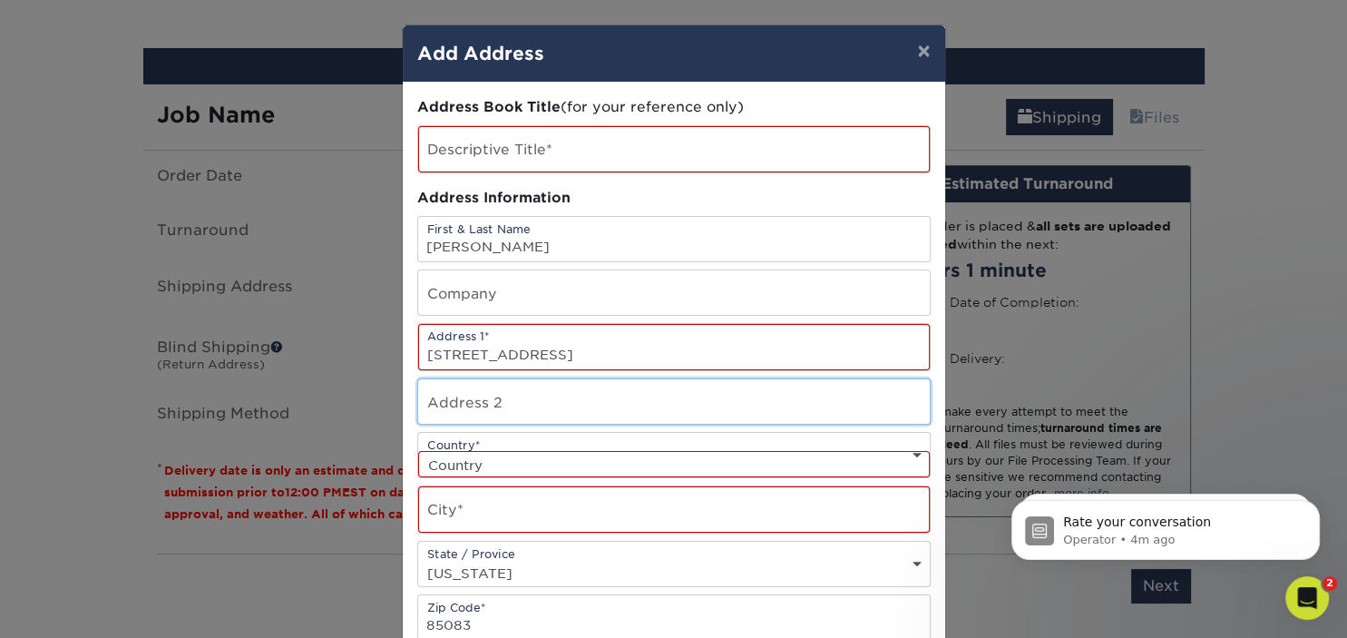
click at [443, 419] on input "text" at bounding box center [674, 401] width 512 height 44
click at [494, 409] on input "Phoenix" at bounding box center [674, 401] width 512 height 44
type input "Phoenix"
click at [418, 451] on select "Country [GEOGRAPHIC_DATA] [GEOGRAPHIC_DATA] ----------------------------- [GEOG…" at bounding box center [674, 464] width 512 height 26
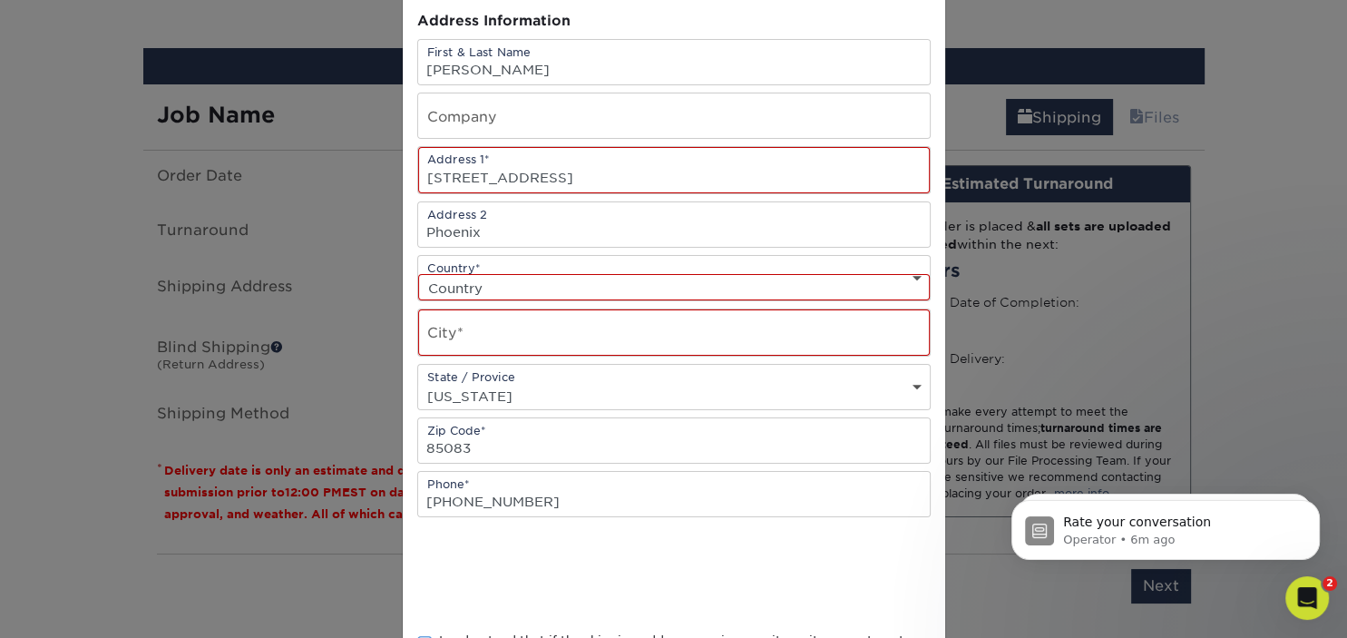
scroll to position [177, 0]
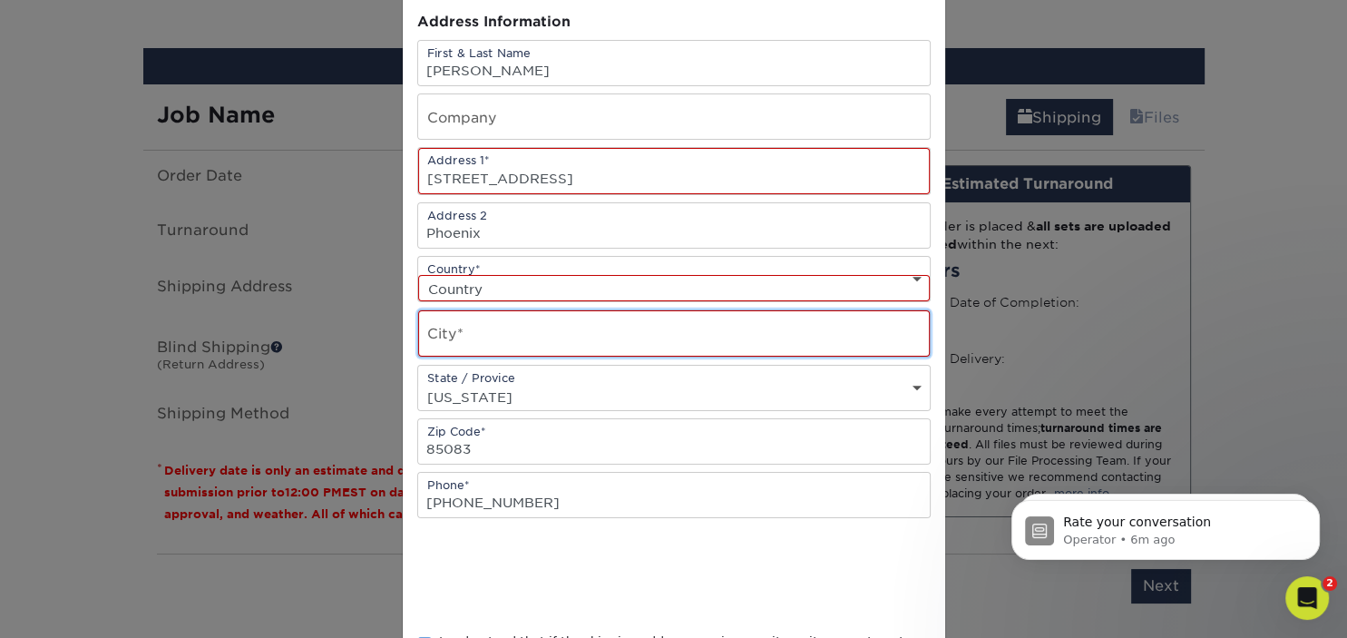
click at [426, 335] on input "text" at bounding box center [674, 333] width 512 height 46
type input "Phoenix"
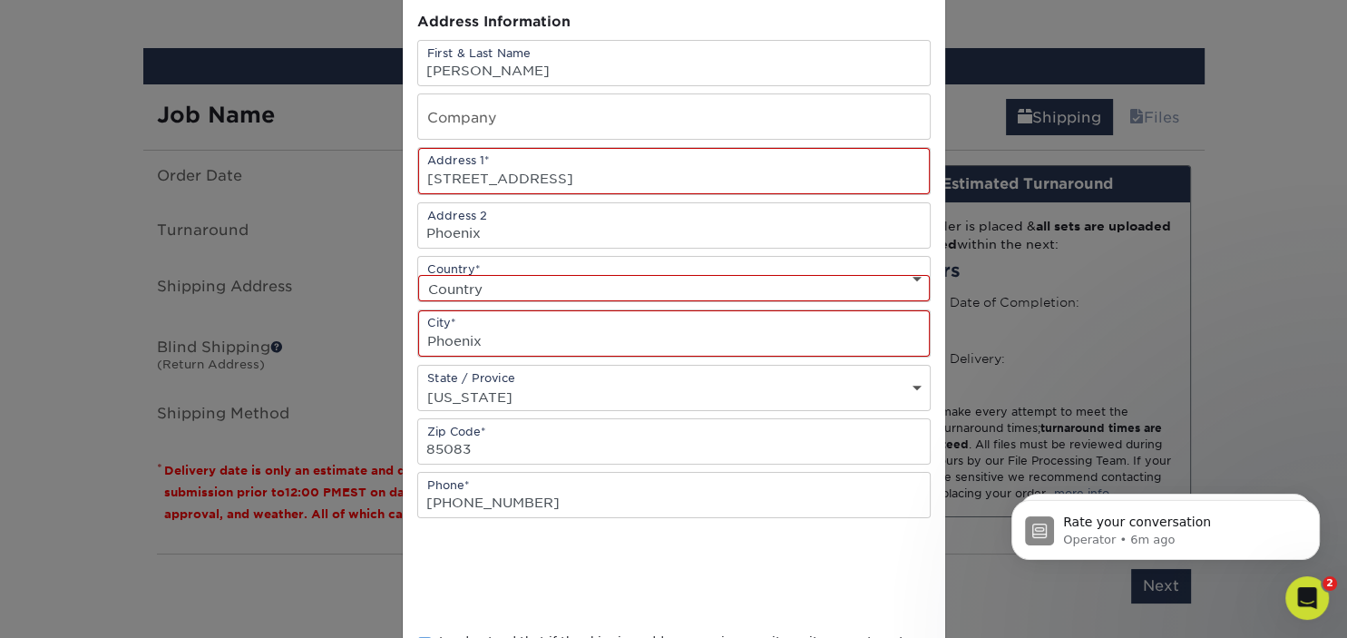
click at [418, 275] on select "Country [GEOGRAPHIC_DATA] [GEOGRAPHIC_DATA] ----------------------------- [GEOG…" at bounding box center [674, 288] width 512 height 26
click at [488, 285] on select "Country [GEOGRAPHIC_DATA] [GEOGRAPHIC_DATA] ----------------------------- [GEOG…" at bounding box center [674, 288] width 512 height 26
click at [418, 275] on select "Country [GEOGRAPHIC_DATA] [GEOGRAPHIC_DATA] ----------------------------- [GEOG…" at bounding box center [674, 288] width 512 height 26
select select "US"
click option "[GEOGRAPHIC_DATA]" at bounding box center [0, 0] width 0 height 0
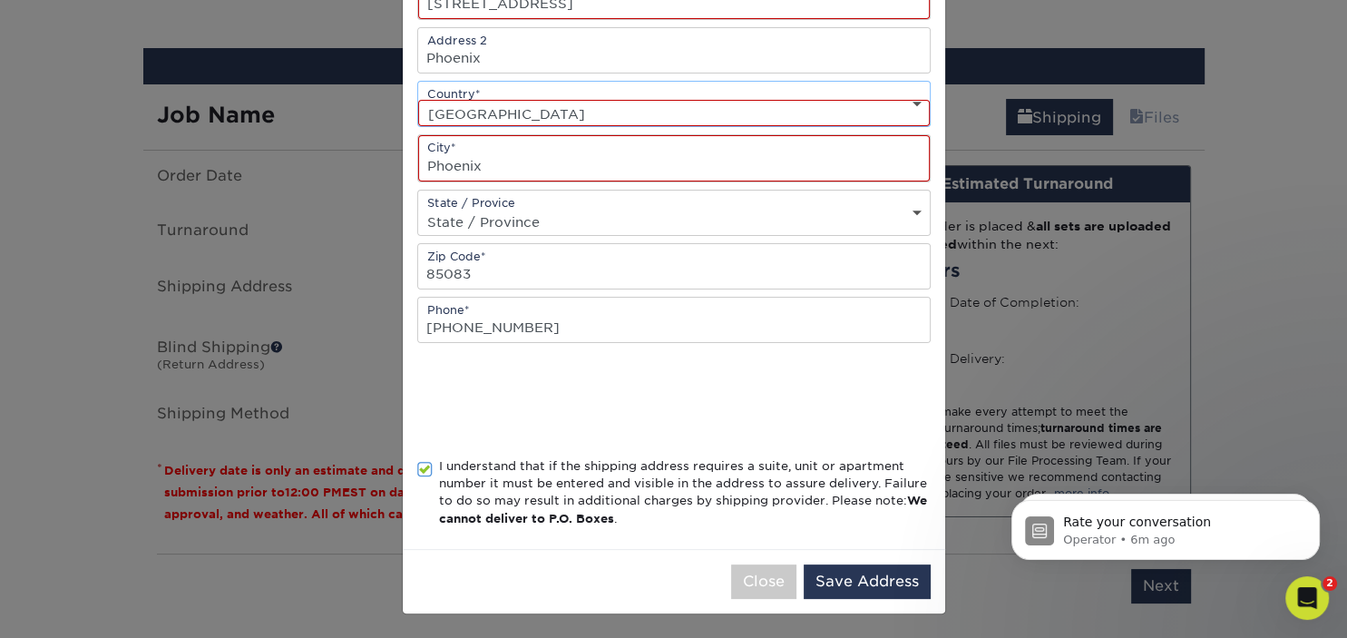
scroll to position [353, 0]
click at [838, 572] on button "Save Address" at bounding box center [867, 580] width 127 height 34
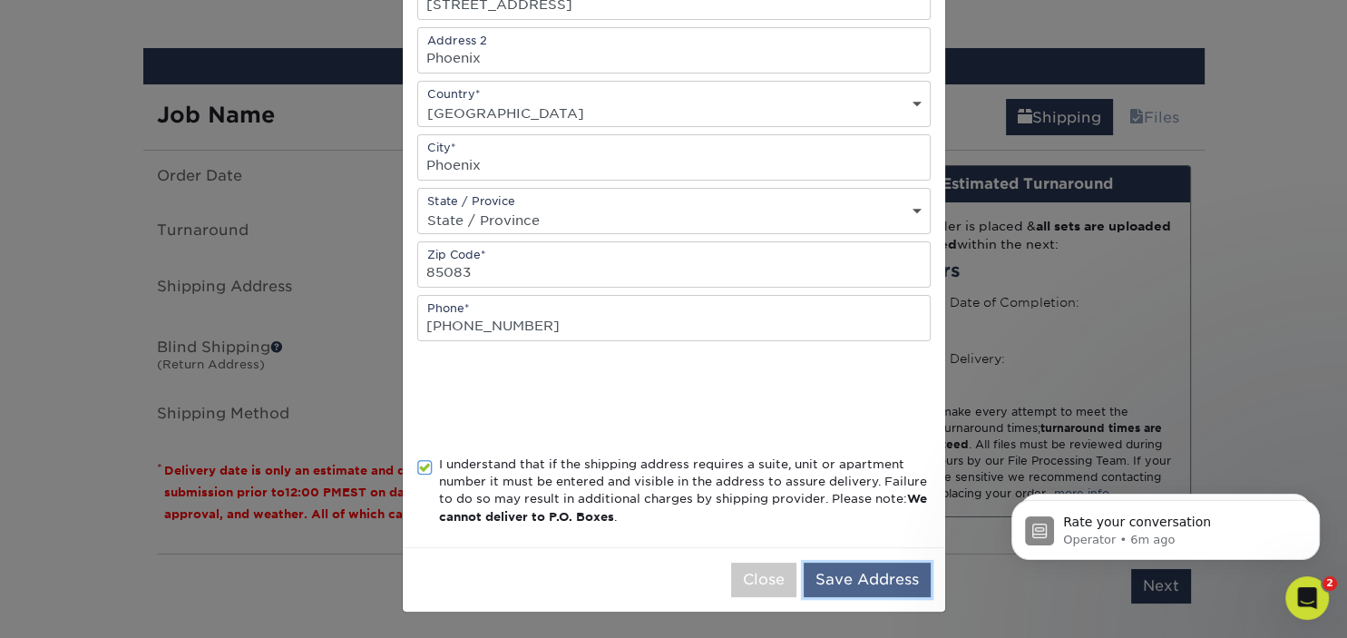
scroll to position [350, 0]
click at [867, 567] on button "Save Address" at bounding box center [867, 580] width 127 height 34
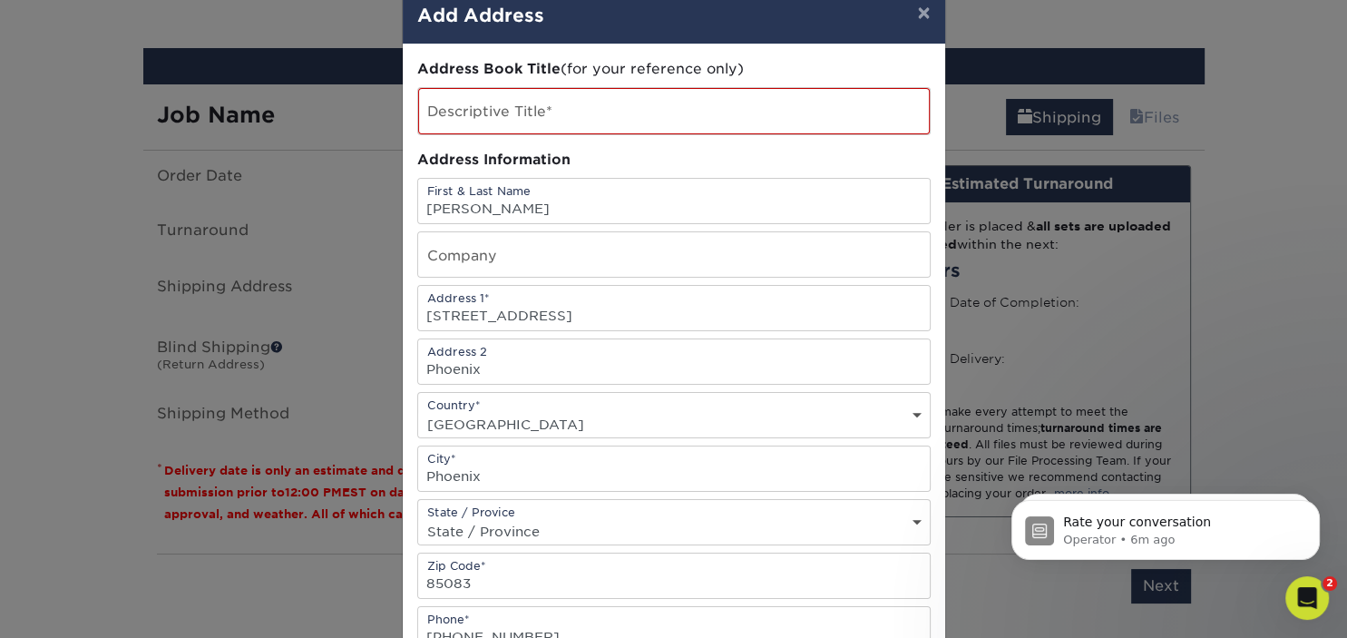
scroll to position [38, 0]
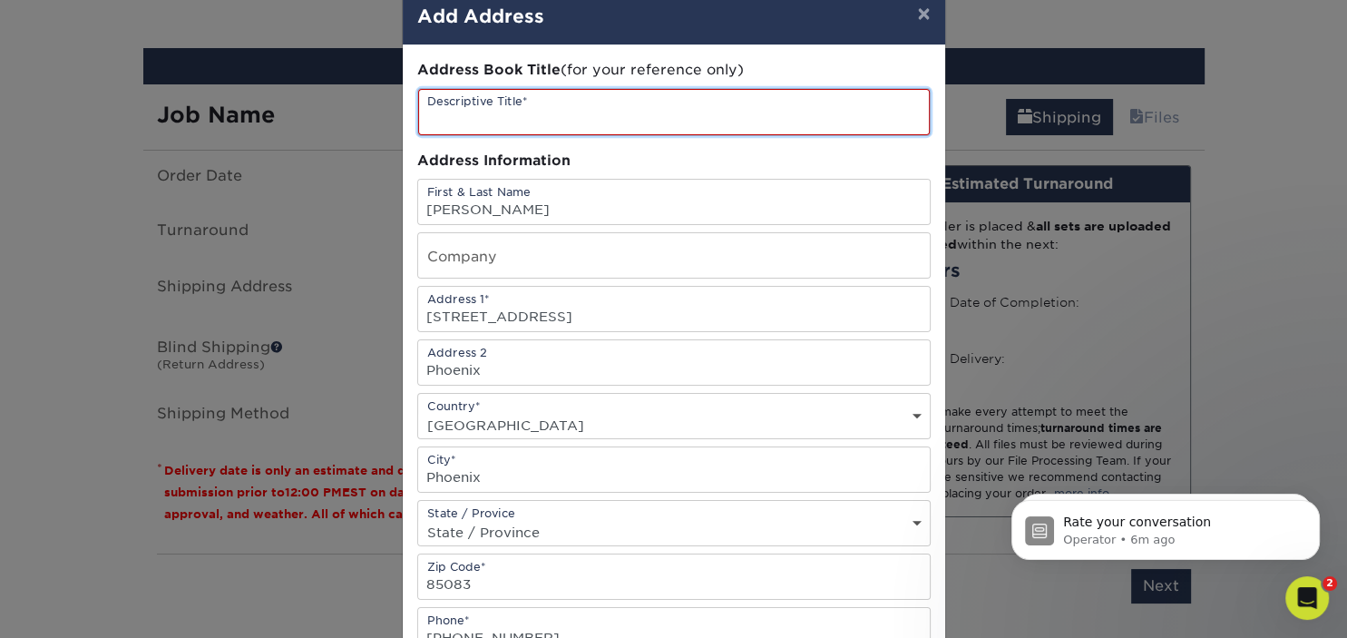
click at [432, 111] on input "text" at bounding box center [674, 112] width 512 height 46
type input "Bussiness cards"
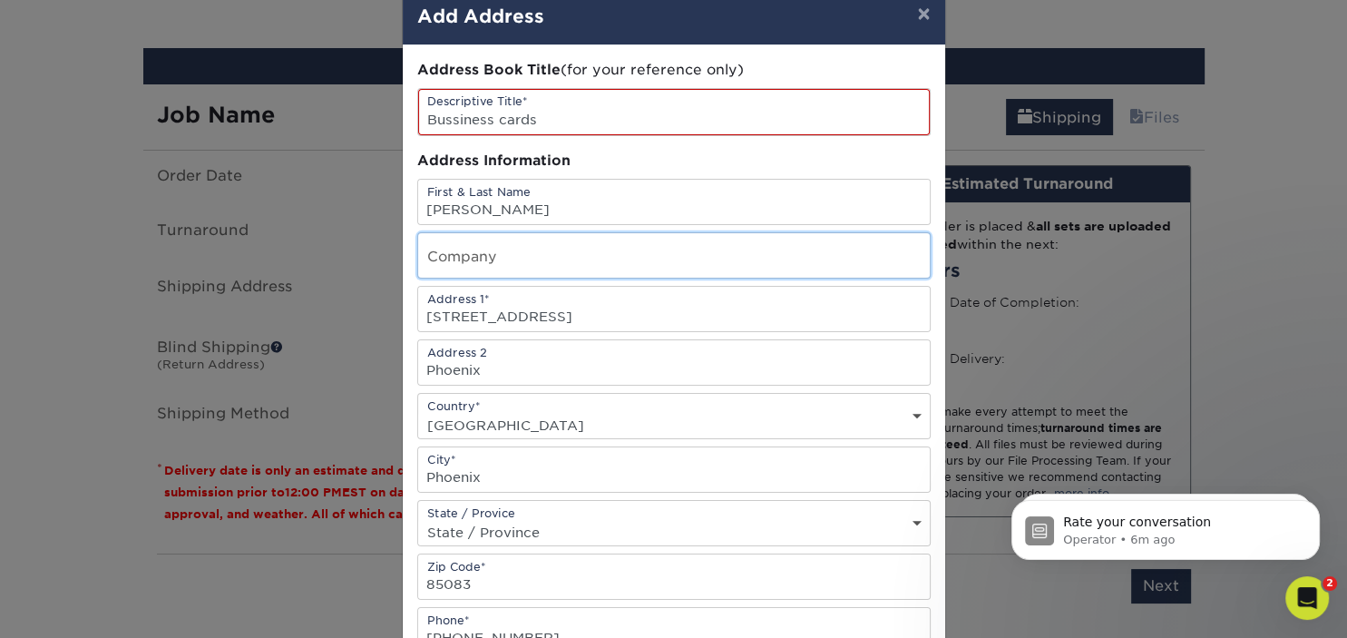
click at [426, 250] on input "text" at bounding box center [674, 255] width 512 height 44
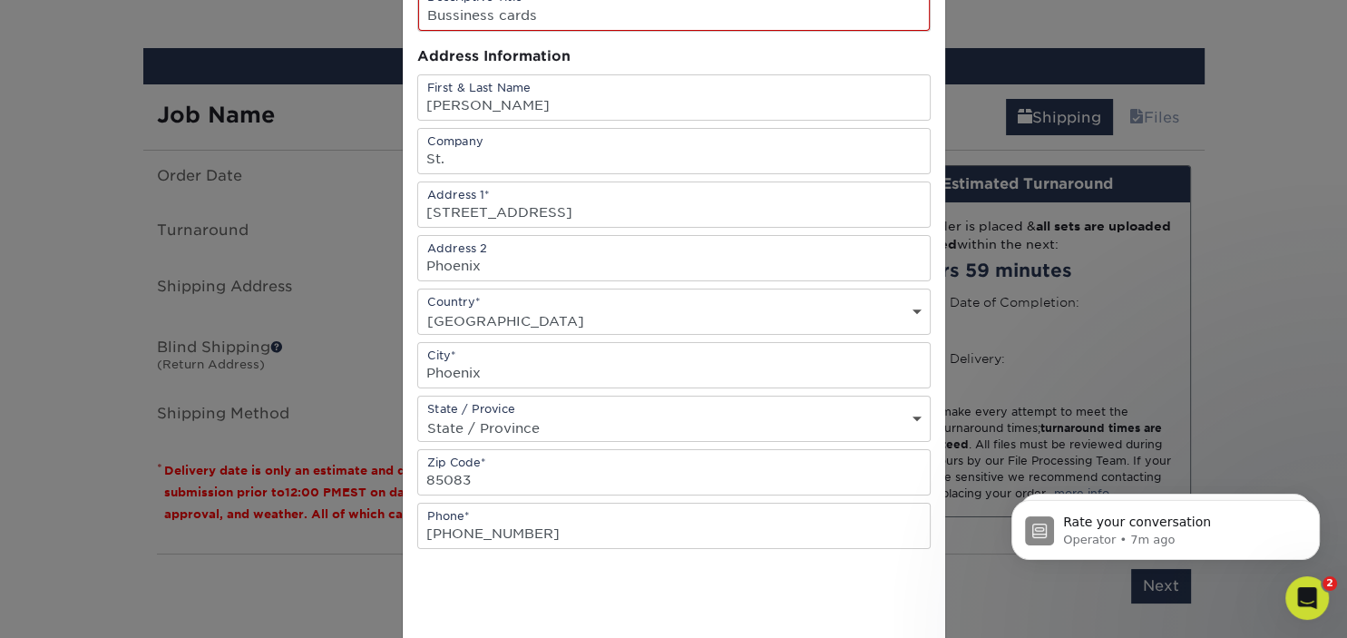
scroll to position [142, 0]
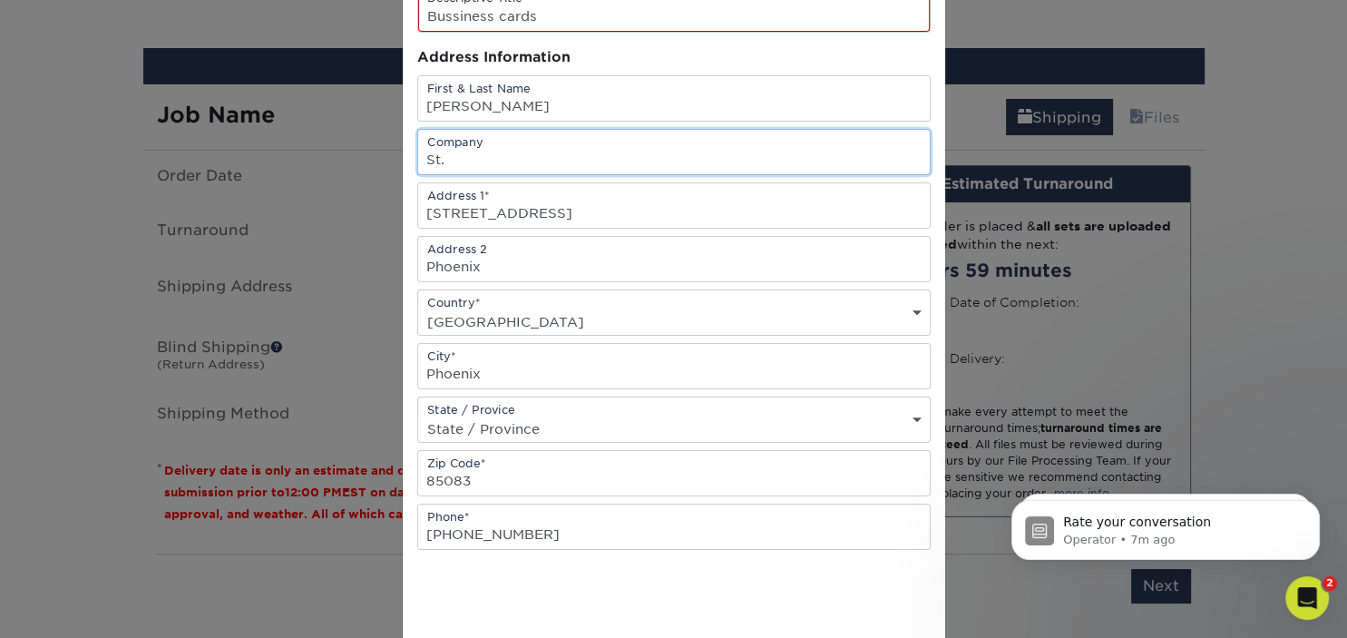
drag, startPoint x: 452, startPoint y: 156, endPoint x: 463, endPoint y: 154, distance: 11.0
click at [454, 156] on input "St." at bounding box center [674, 152] width 512 height 44
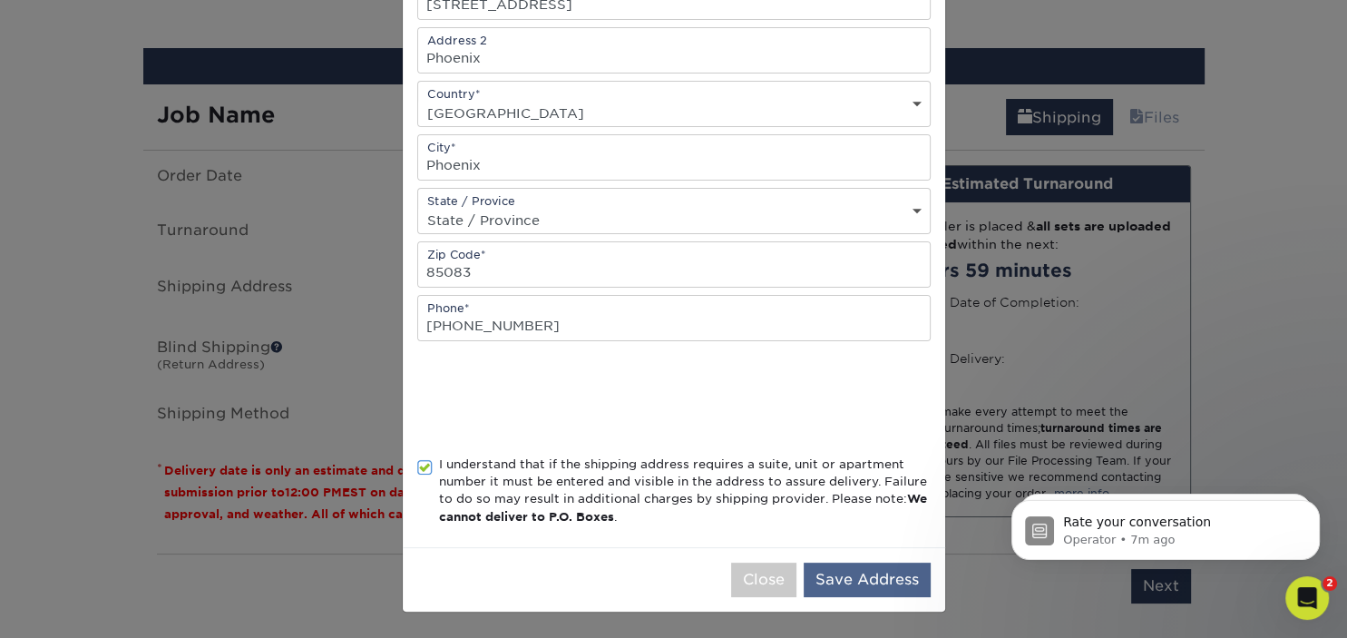
type input "[GEOGRAPHIC_DATA][PERSON_NAME]"
click at [844, 572] on button "Save Address" at bounding box center [867, 580] width 127 height 34
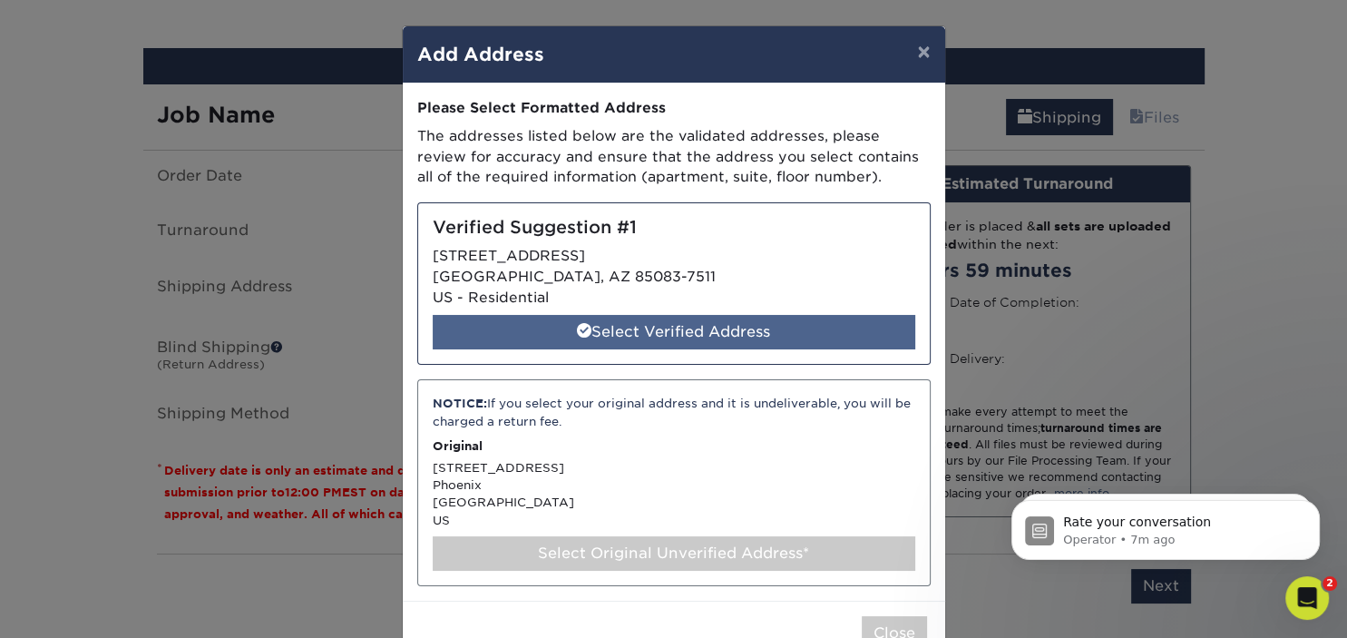
click at [666, 322] on div "Select Verified Address" at bounding box center [674, 332] width 483 height 34
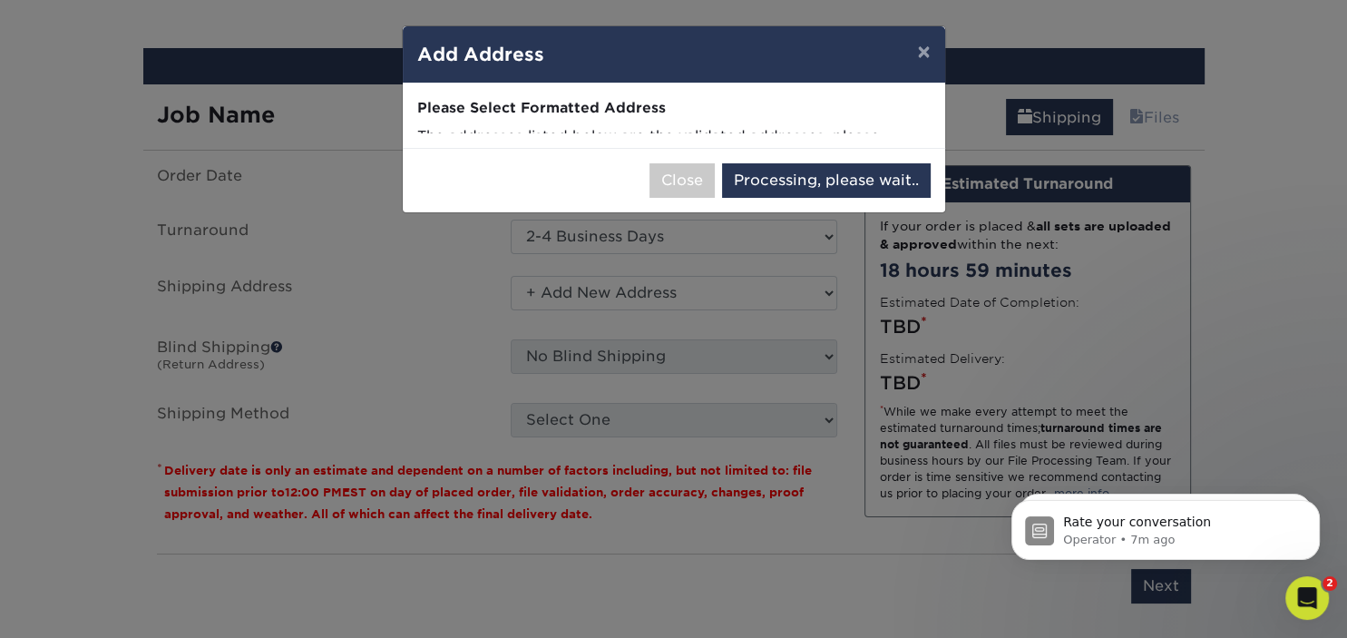
select select "285570"
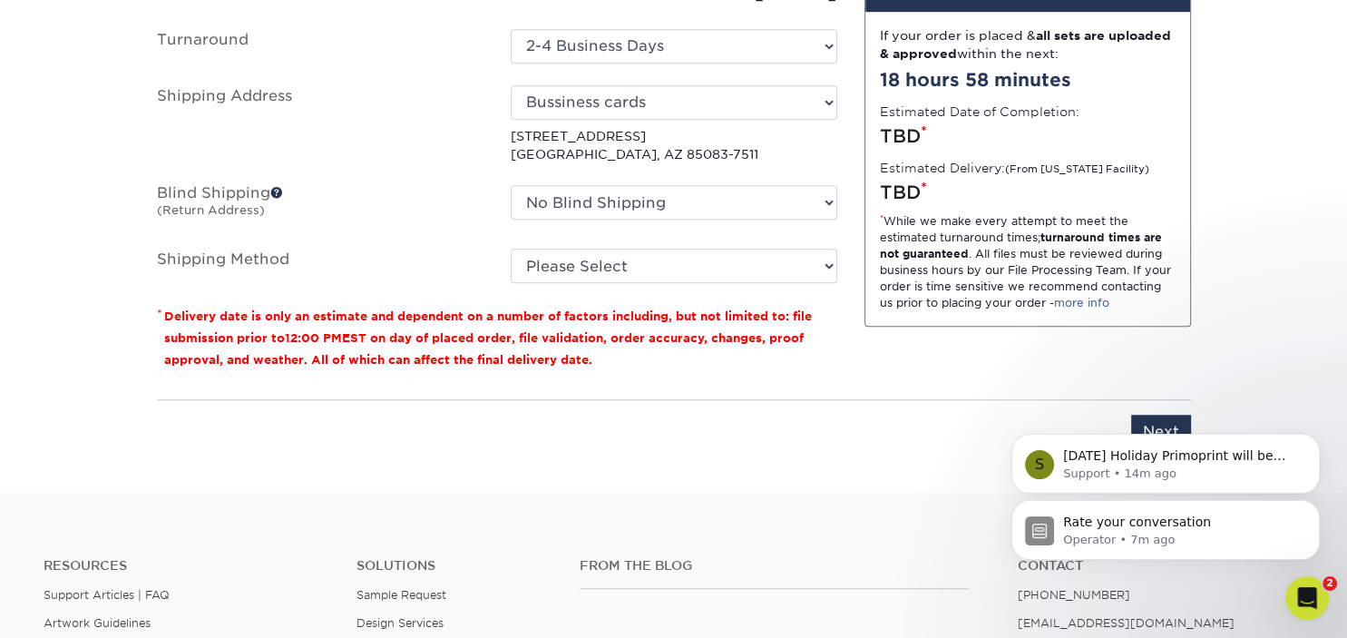
scroll to position [1224, 0]
click at [1157, 415] on div "Rate your conversation Operator • 8m ago S [DATE] Holiday Primoprint will be cl…" at bounding box center [1166, 446] width 334 height 227
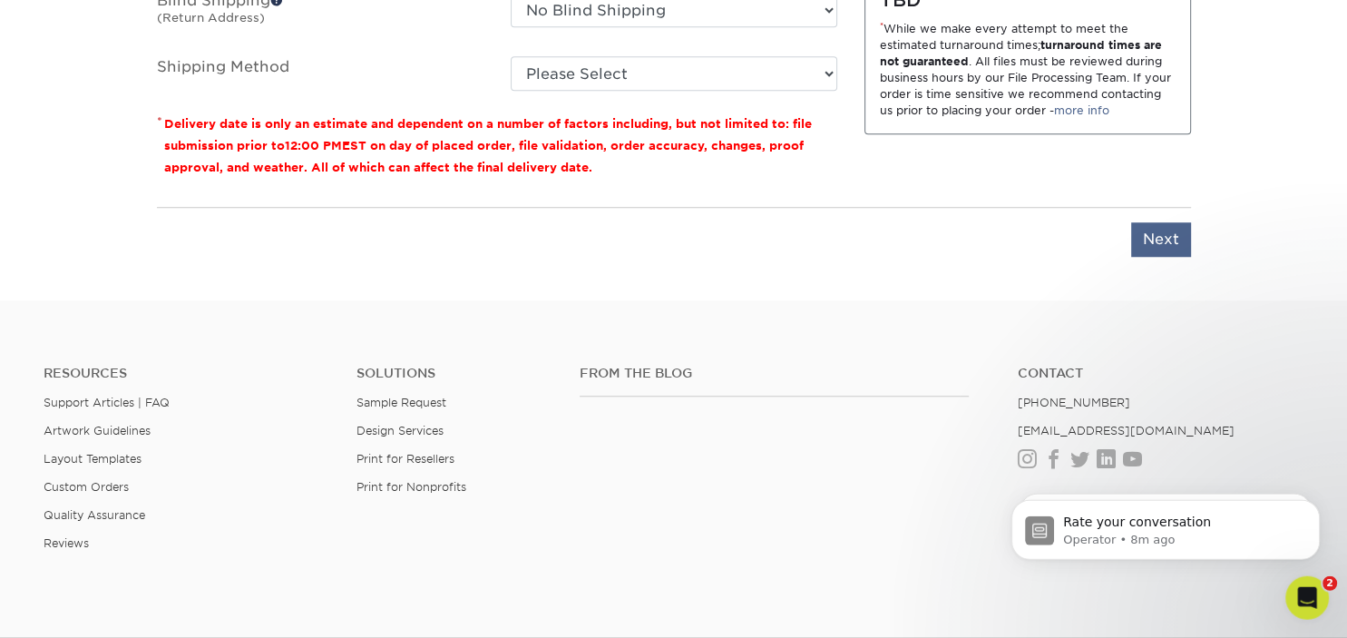
scroll to position [1416, 0]
click at [1152, 235] on input "Next" at bounding box center [1162, 239] width 60 height 34
type input "Next"
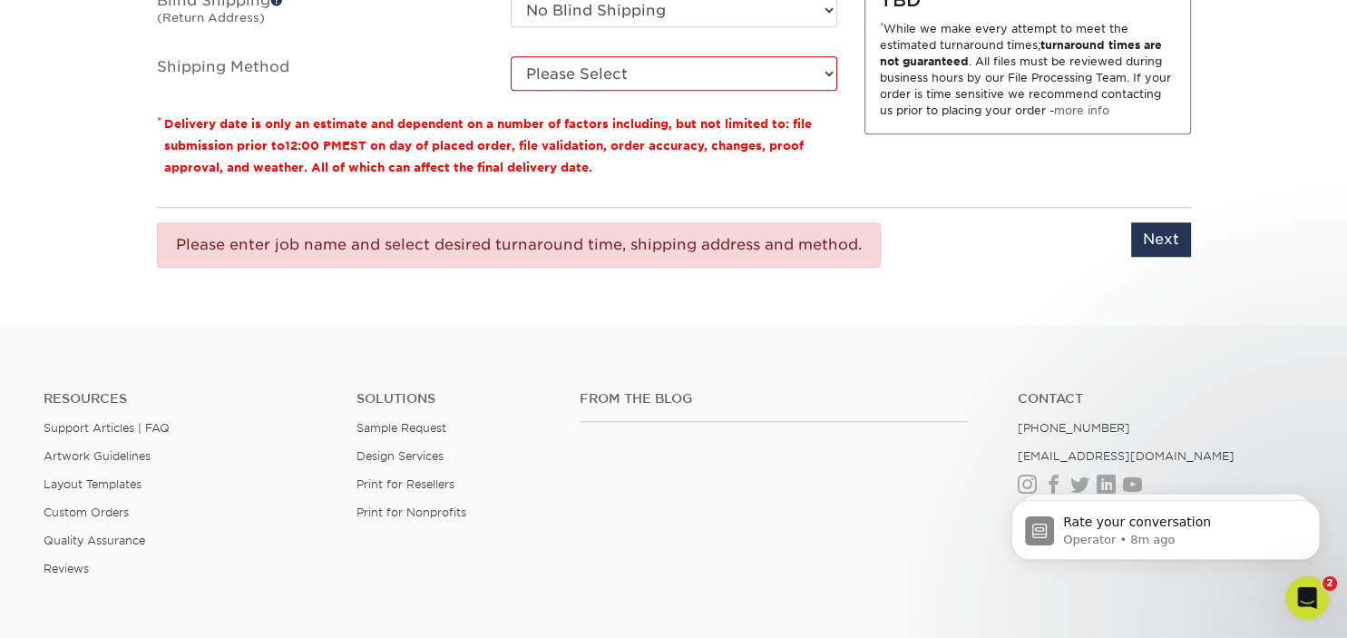
click at [392, 236] on div "Please enter job name and select desired turnaround time, shipping address and …" at bounding box center [519, 244] width 724 height 45
click at [179, 243] on div "Please enter job name and select desired turnaround time, shipping address and …" at bounding box center [519, 244] width 724 height 45
click at [707, 250] on div "Please enter job name and select desired turnaround time, shipping address and …" at bounding box center [519, 244] width 724 height 45
click at [511, 56] on select "Please Select Ground Shipping (+$7.84) 3 Day Shipping Service (+$20.04) 2 Day A…" at bounding box center [674, 73] width 327 height 34
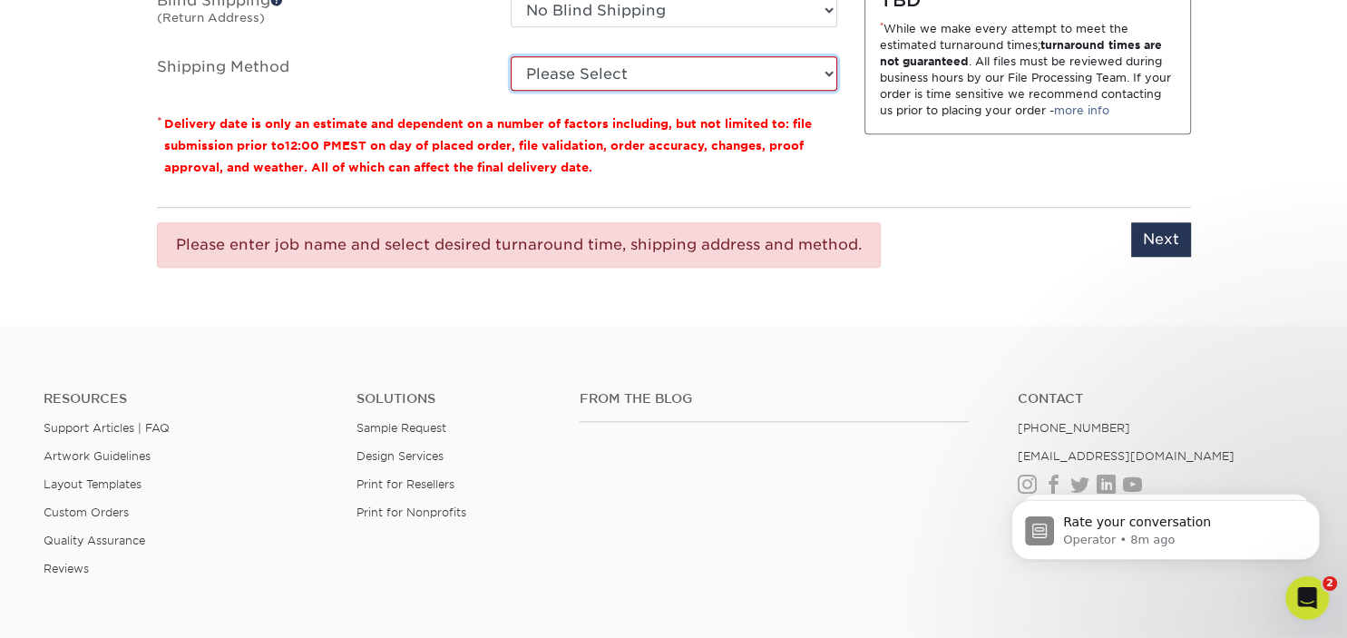
select select "03"
click option "Ground Shipping (+$7.84)" at bounding box center [0, 0] width 0 height 0
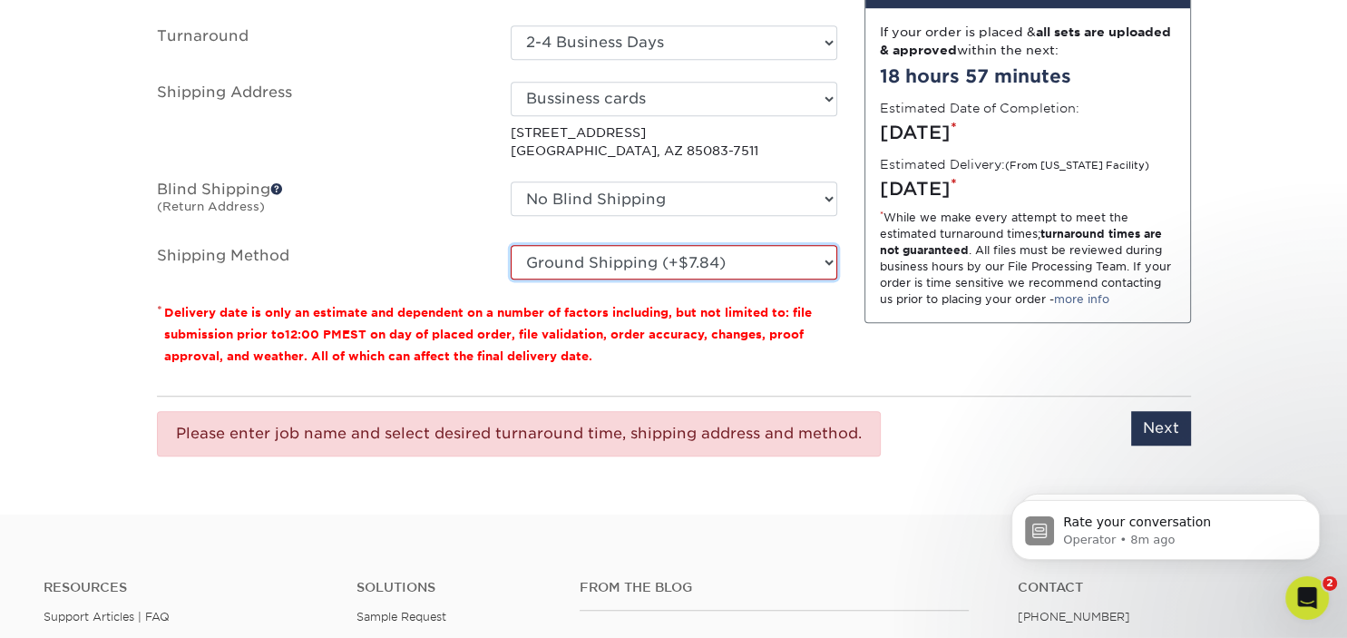
scroll to position [1226, 0]
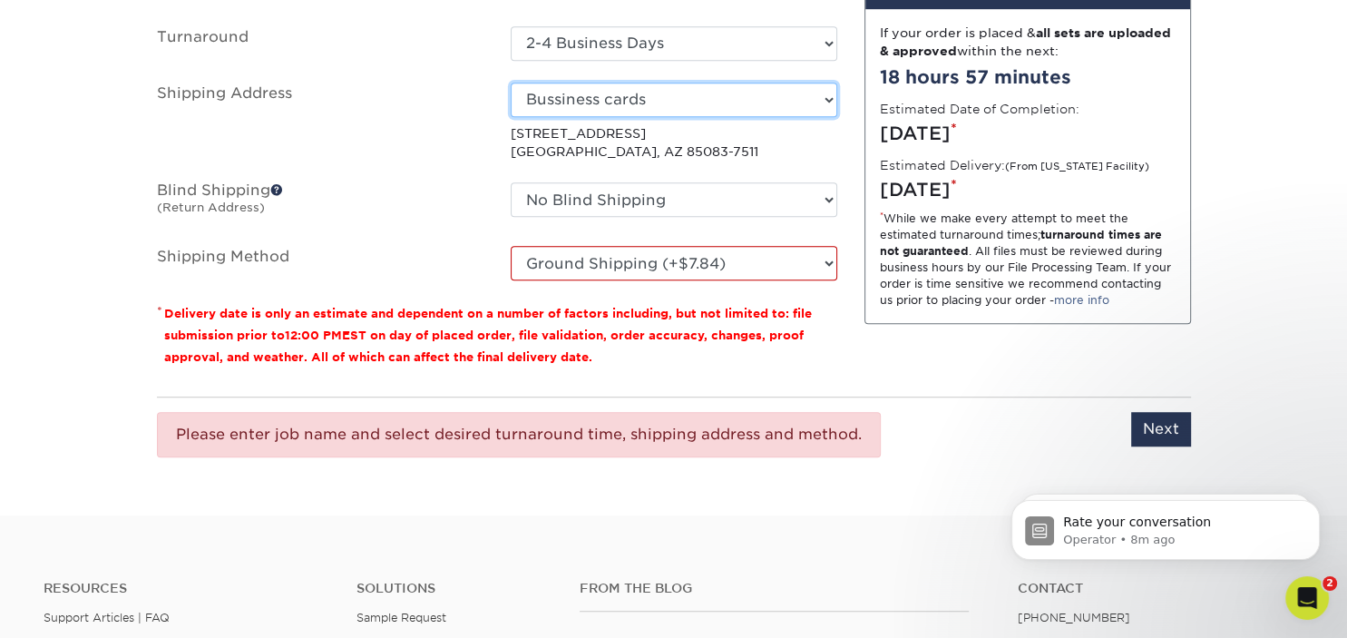
click at [511, 83] on select "Select One Bussiness cards + Add New Address - Login" at bounding box center [674, 100] width 327 height 34
click option "Bussiness cards" at bounding box center [0, 0] width 0 height 0
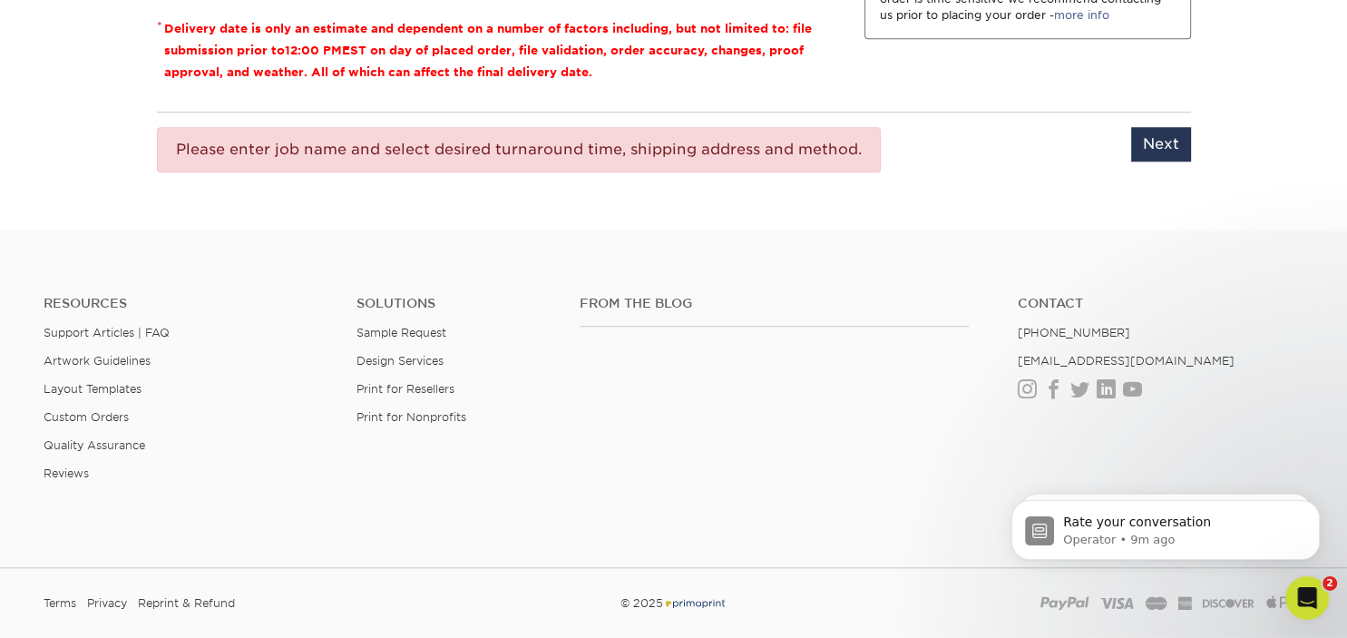
scroll to position [1512, 0]
click at [1156, 130] on input "Next" at bounding box center [1162, 143] width 60 height 34
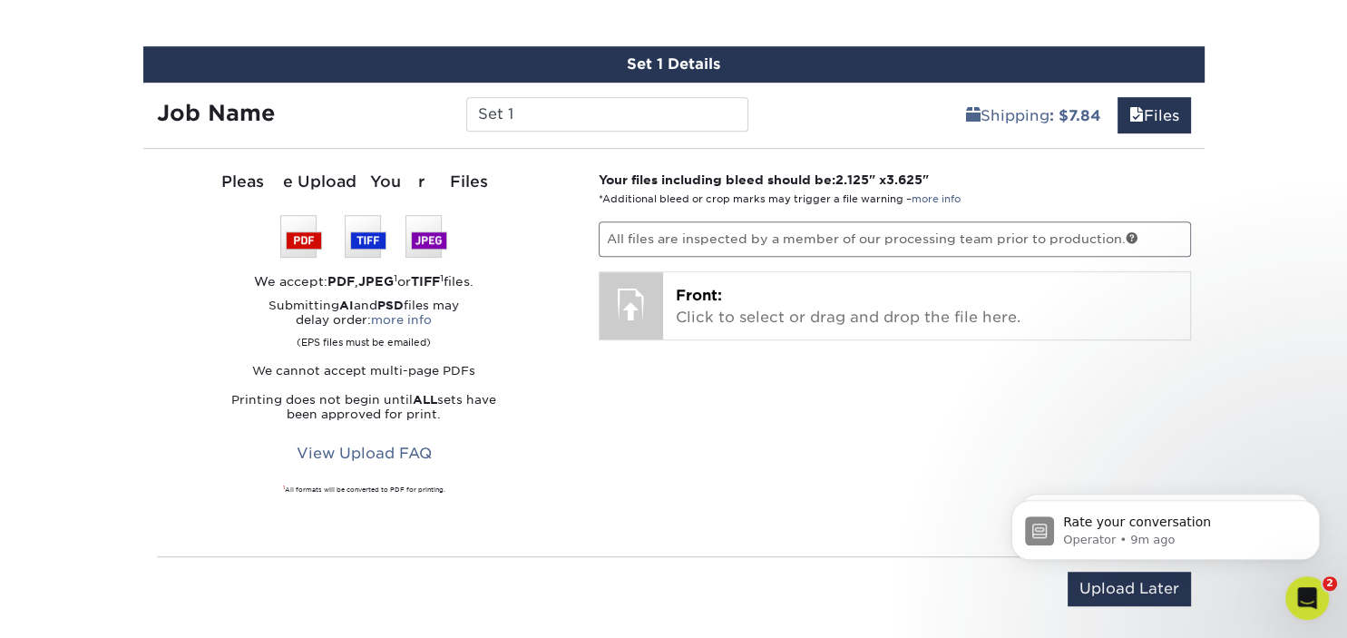
scroll to position [1034, 0]
click at [299, 230] on img at bounding box center [363, 236] width 167 height 43
click at [350, 443] on link "View Upload FAQ" at bounding box center [364, 453] width 159 height 34
